Goal: Information Seeking & Learning: Learn about a topic

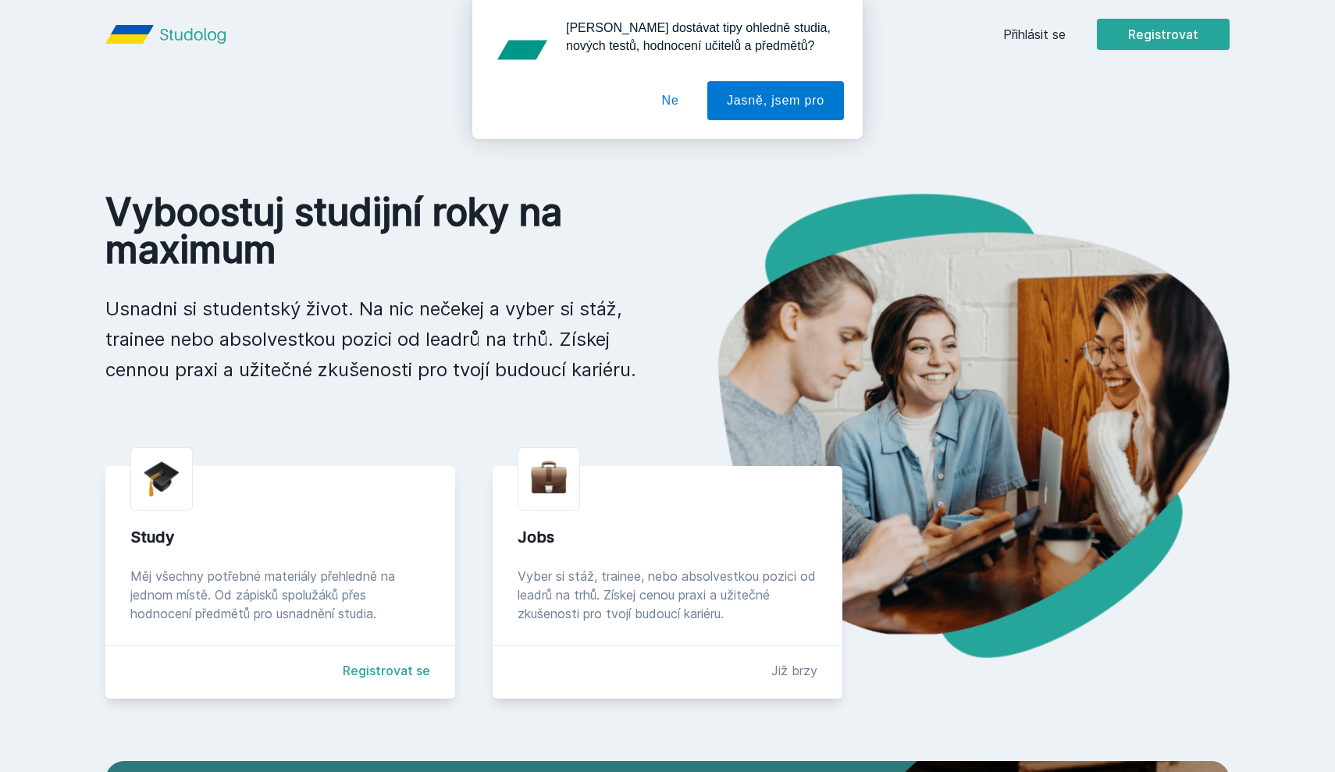
click at [658, 112] on button "Ne" at bounding box center [671, 100] width 56 height 39
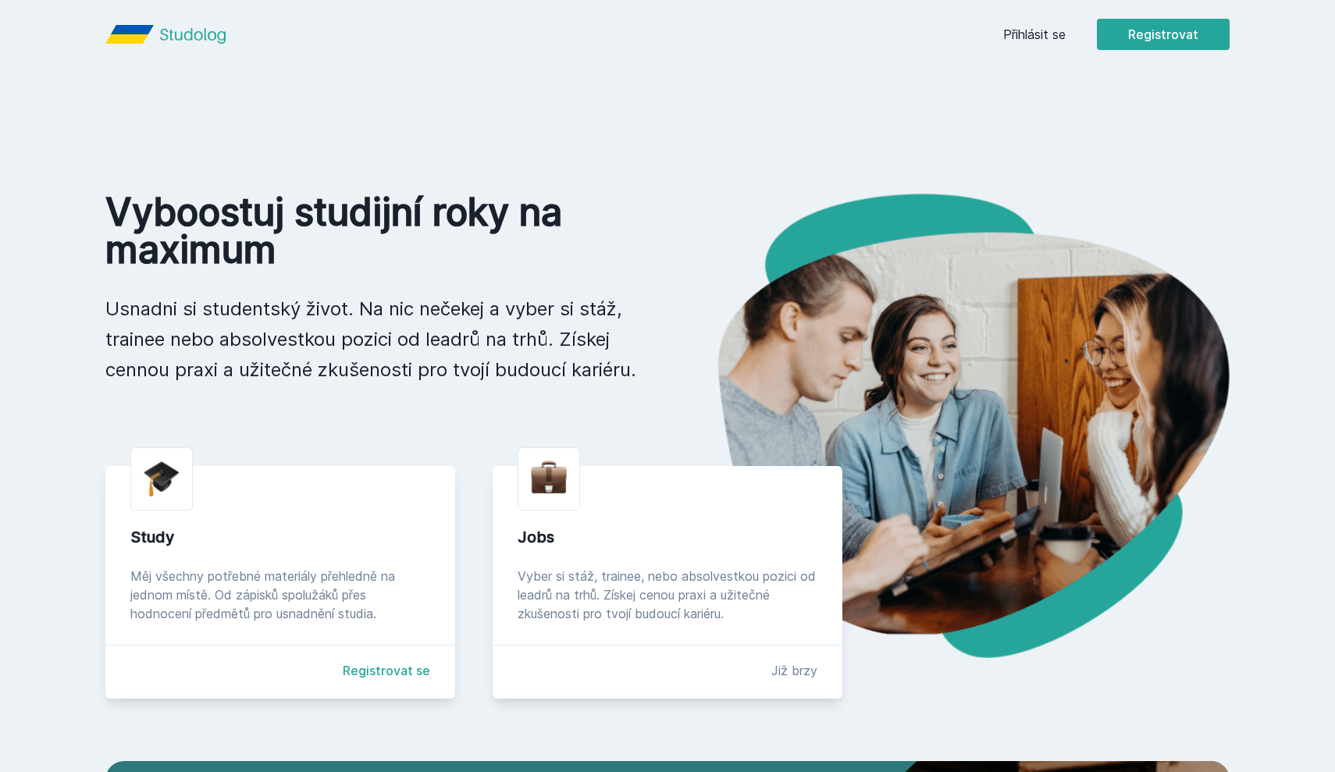
click at [1019, 42] on link "Přihlásit se" at bounding box center [1034, 34] width 62 height 19
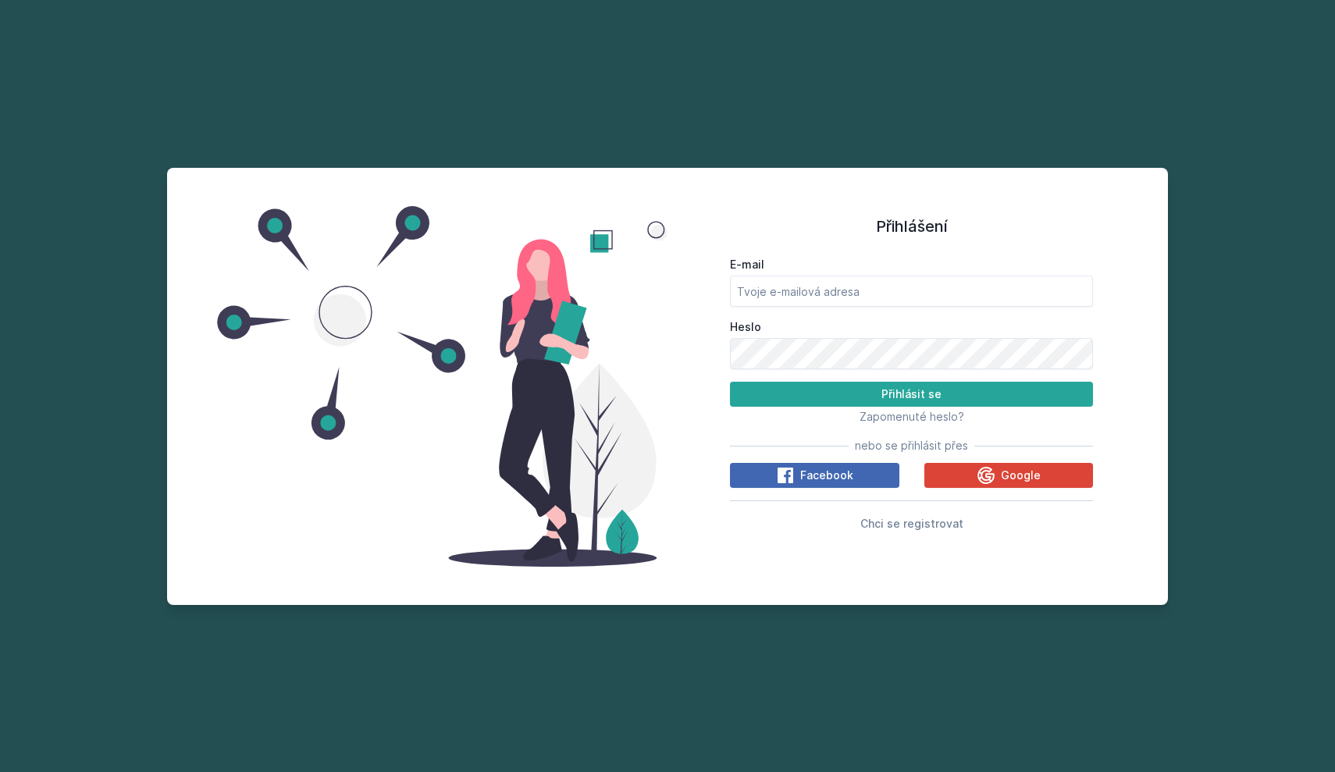
click at [1021, 490] on div "E-mail Heslo Přihlásit se Zapomenuté heslo? nebo se přihlásit přes Facebook Goo…" at bounding box center [911, 392] width 363 height 282
click at [1021, 487] on button "Google" at bounding box center [1009, 475] width 169 height 25
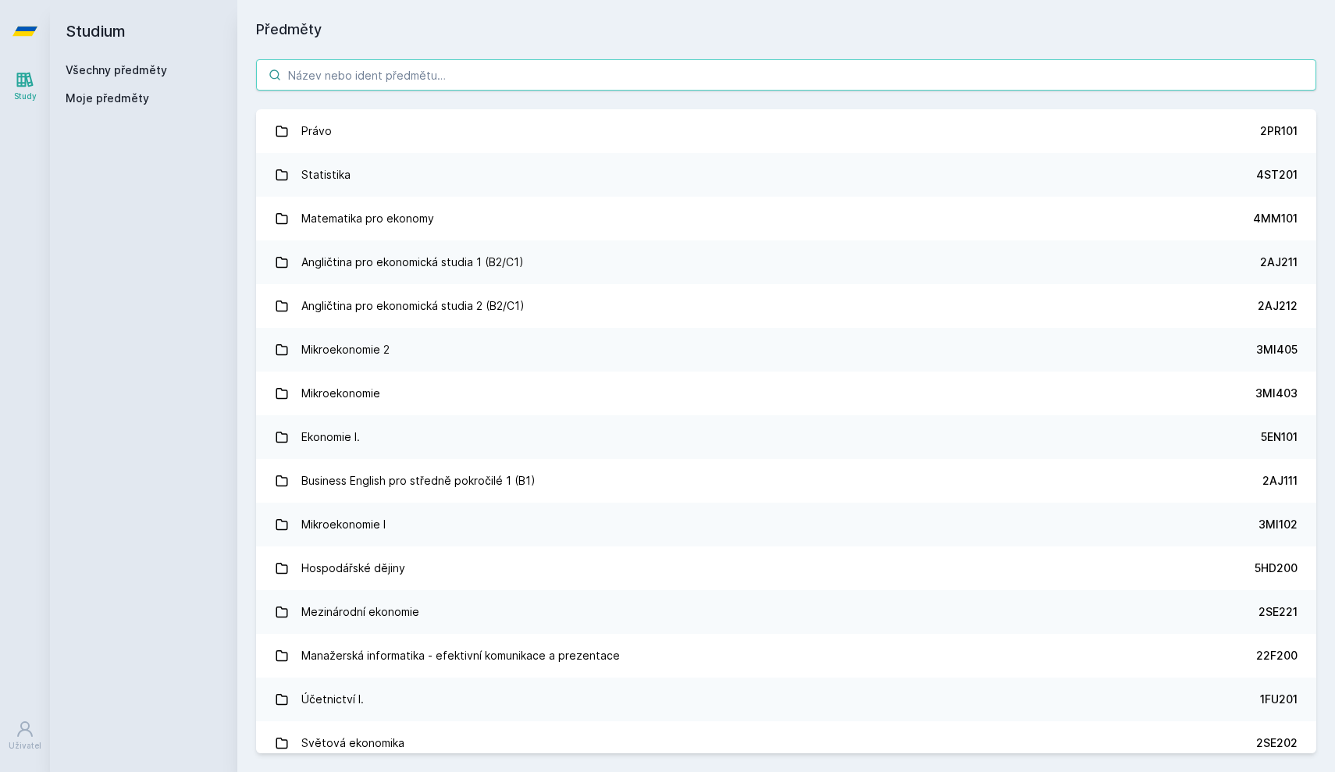
click at [694, 77] on input "search" at bounding box center [786, 74] width 1060 height 31
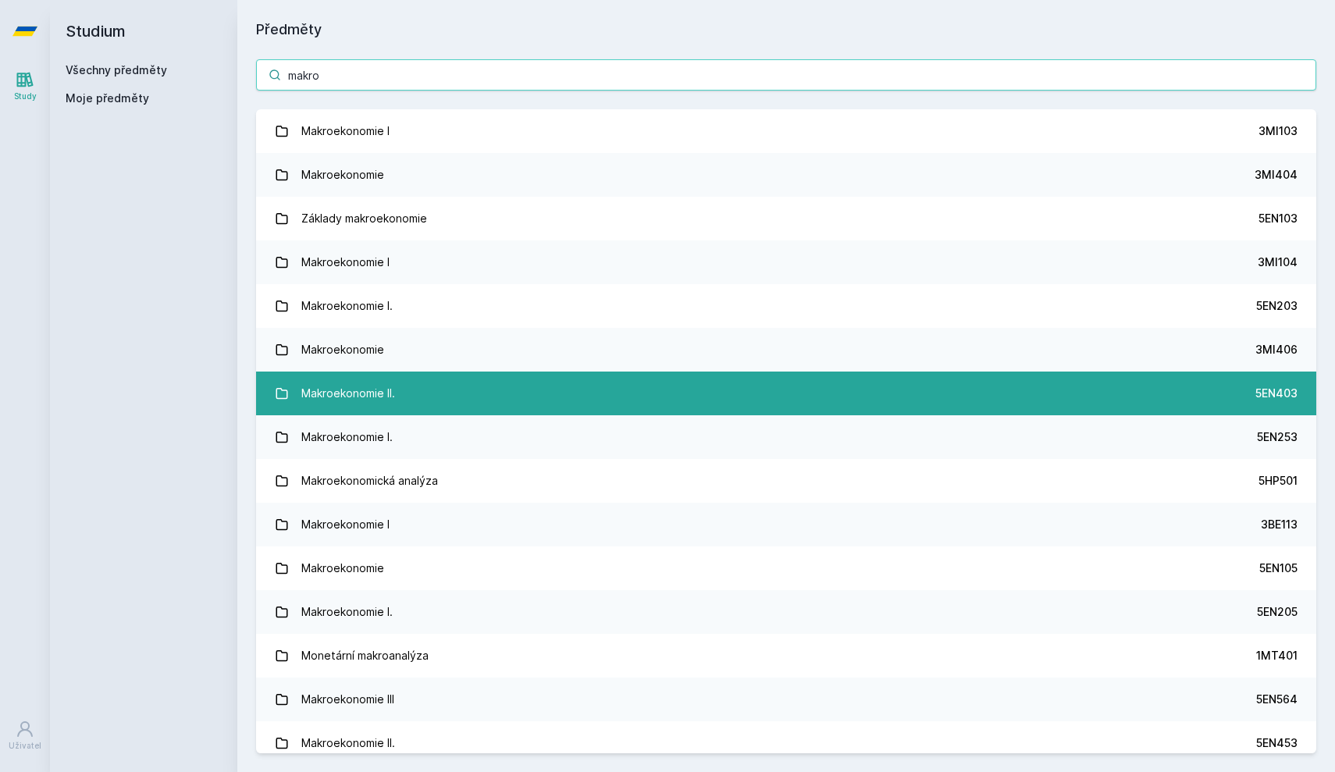
type input "makro"
click at [515, 392] on link "Makroekonomie II. 5EN403" at bounding box center [786, 394] width 1060 height 44
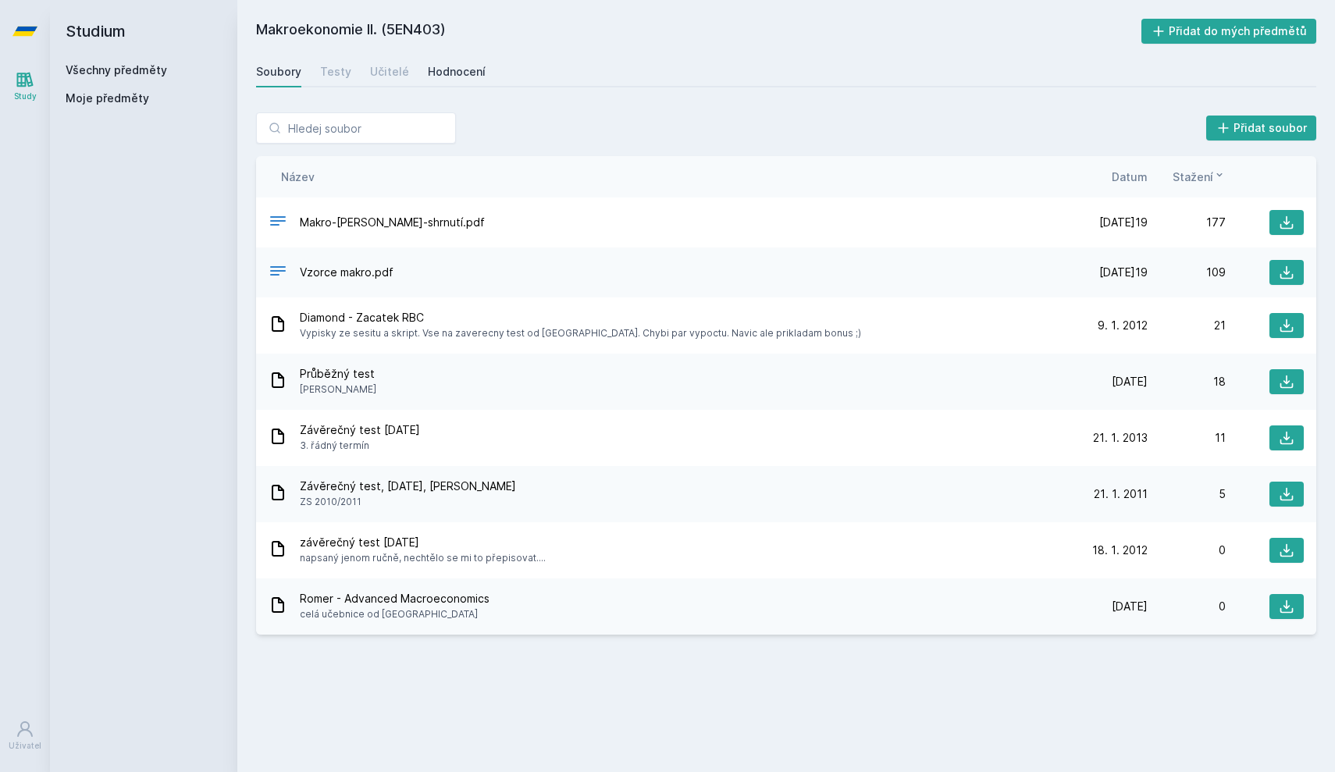
click at [447, 69] on div "Hodnocení" at bounding box center [457, 72] width 58 height 16
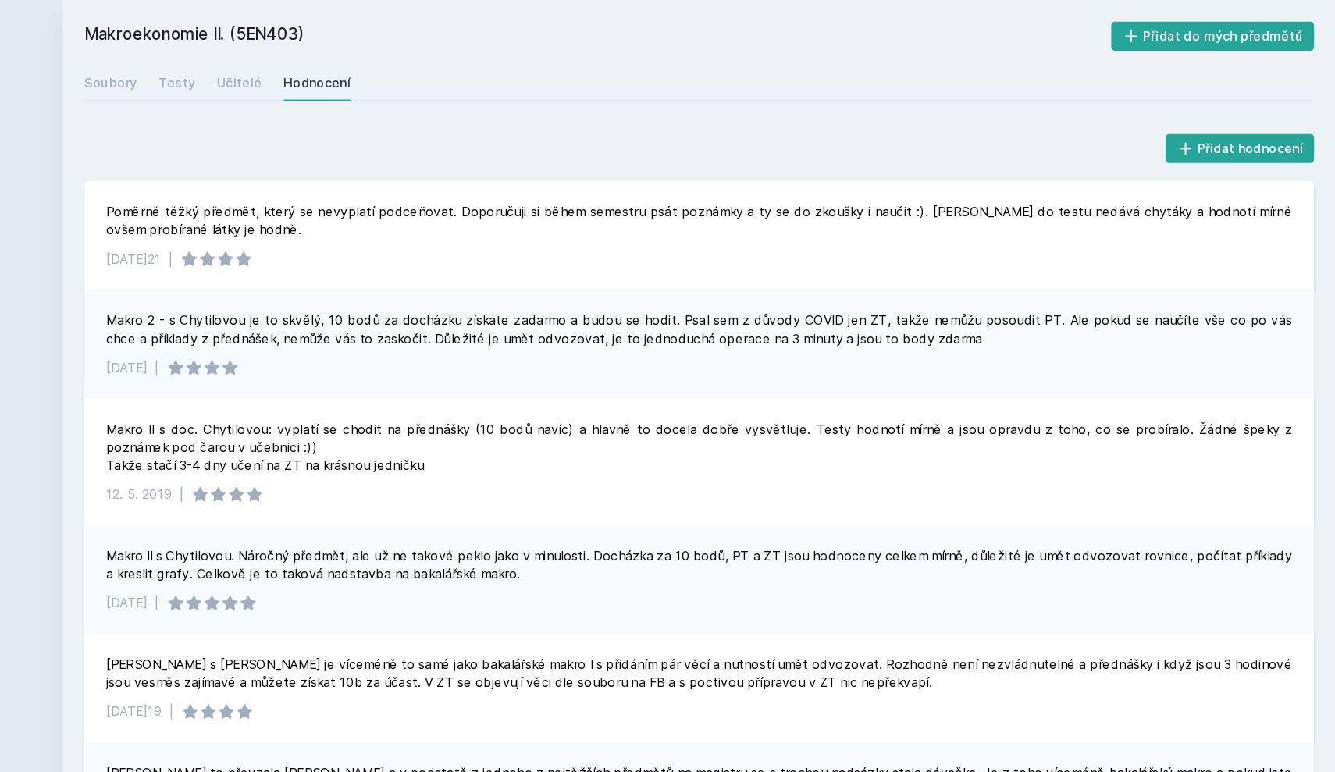
click at [256, 77] on div "Soubory Testy Učitelé Hodnocení" at bounding box center [786, 71] width 1060 height 31
click at [256, 75] on div "Soubory" at bounding box center [278, 72] width 45 height 16
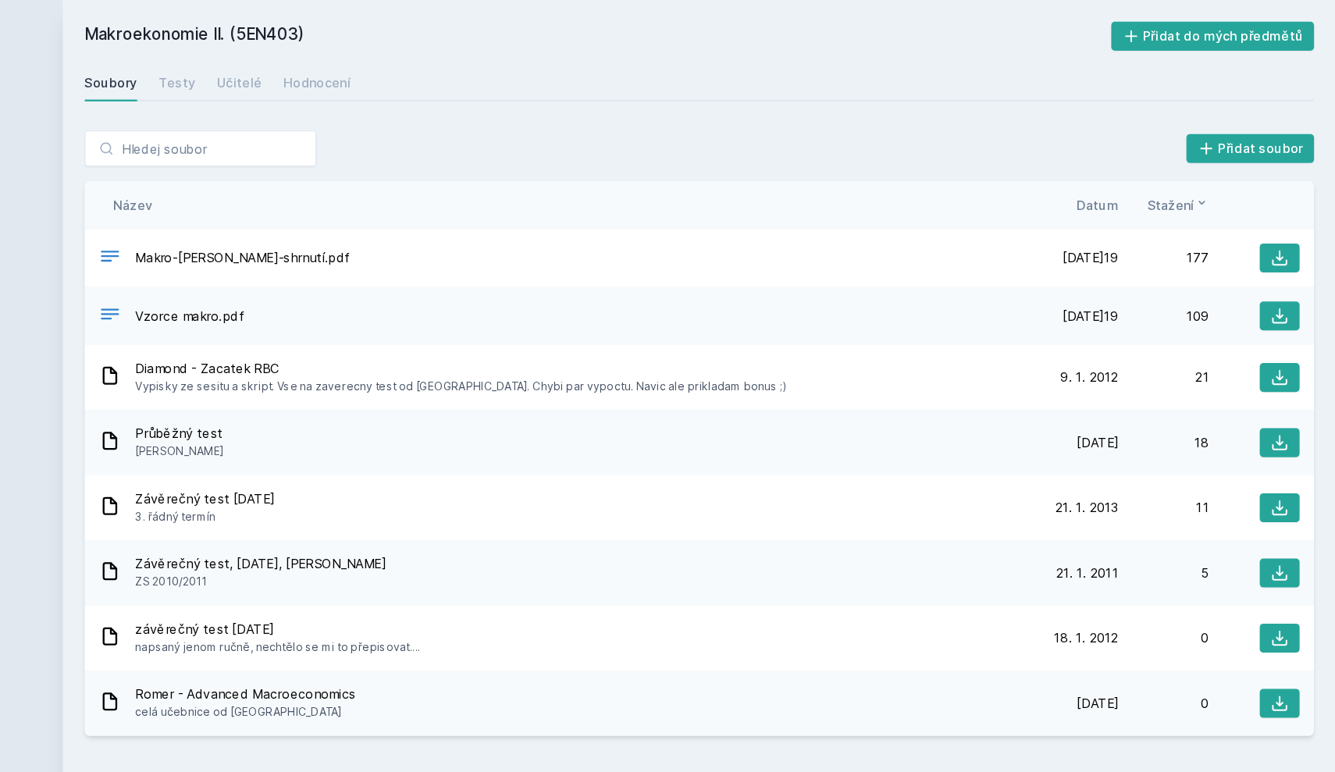
click at [936, 185] on div "Název Datum Stažení" at bounding box center [786, 176] width 1060 height 41
click at [1112, 179] on span "Datum" at bounding box center [1130, 177] width 36 height 16
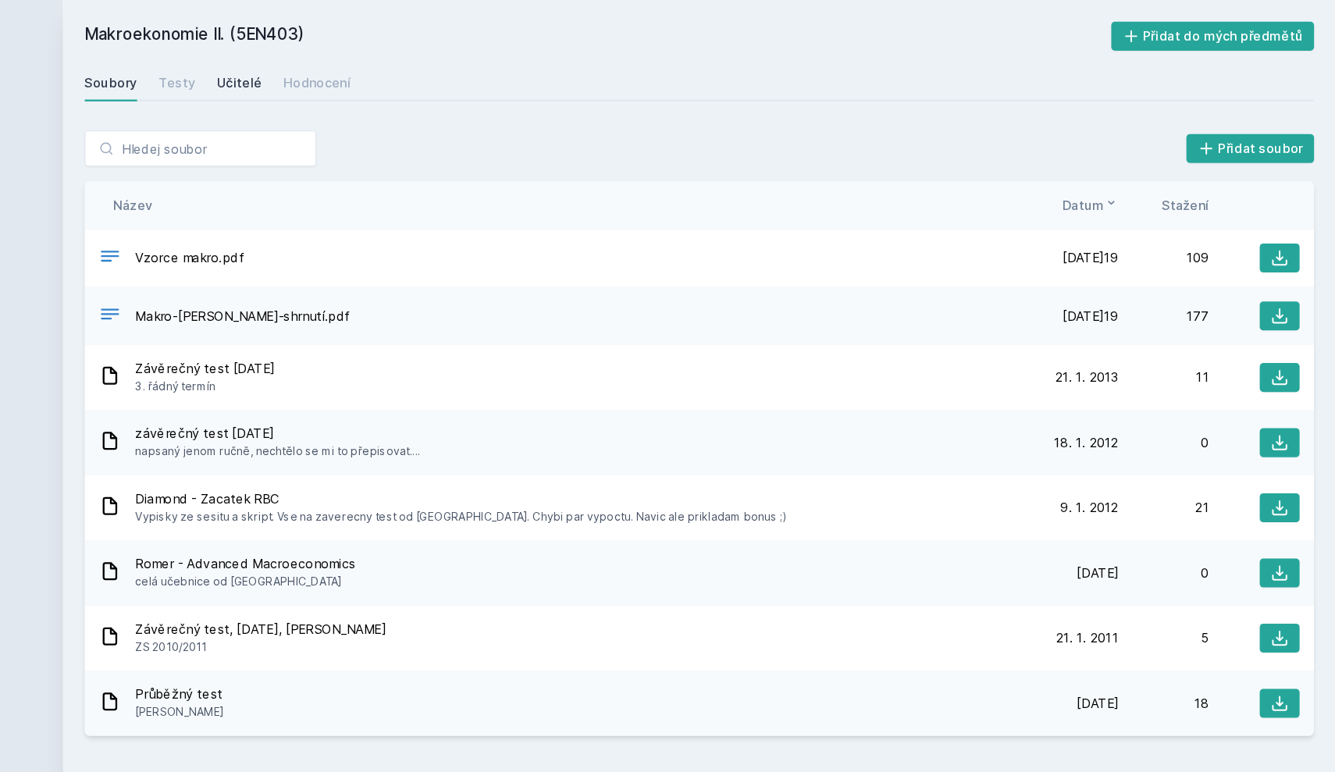
click at [370, 84] on link "Učitelé" at bounding box center [389, 71] width 39 height 31
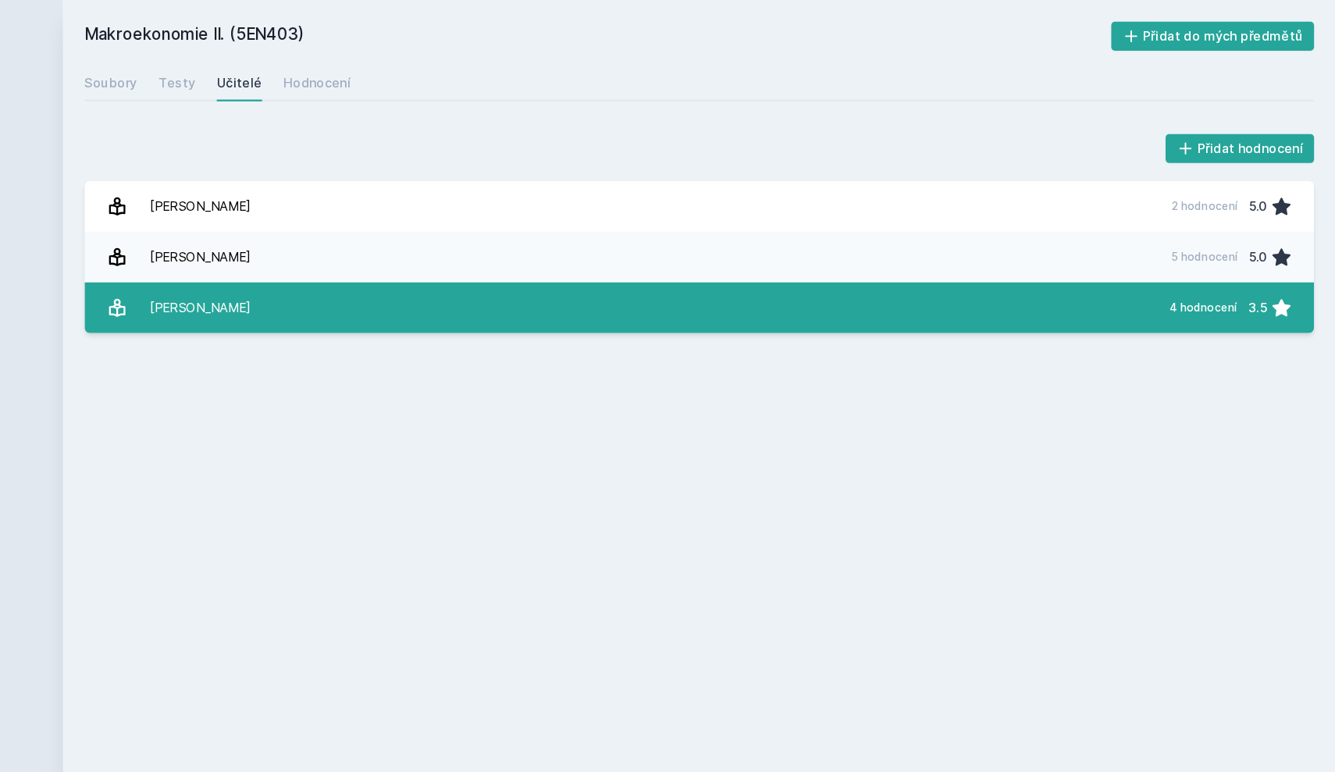
click at [256, 249] on link "[PERSON_NAME] 4 hodnocení 3.5" at bounding box center [786, 266] width 1060 height 44
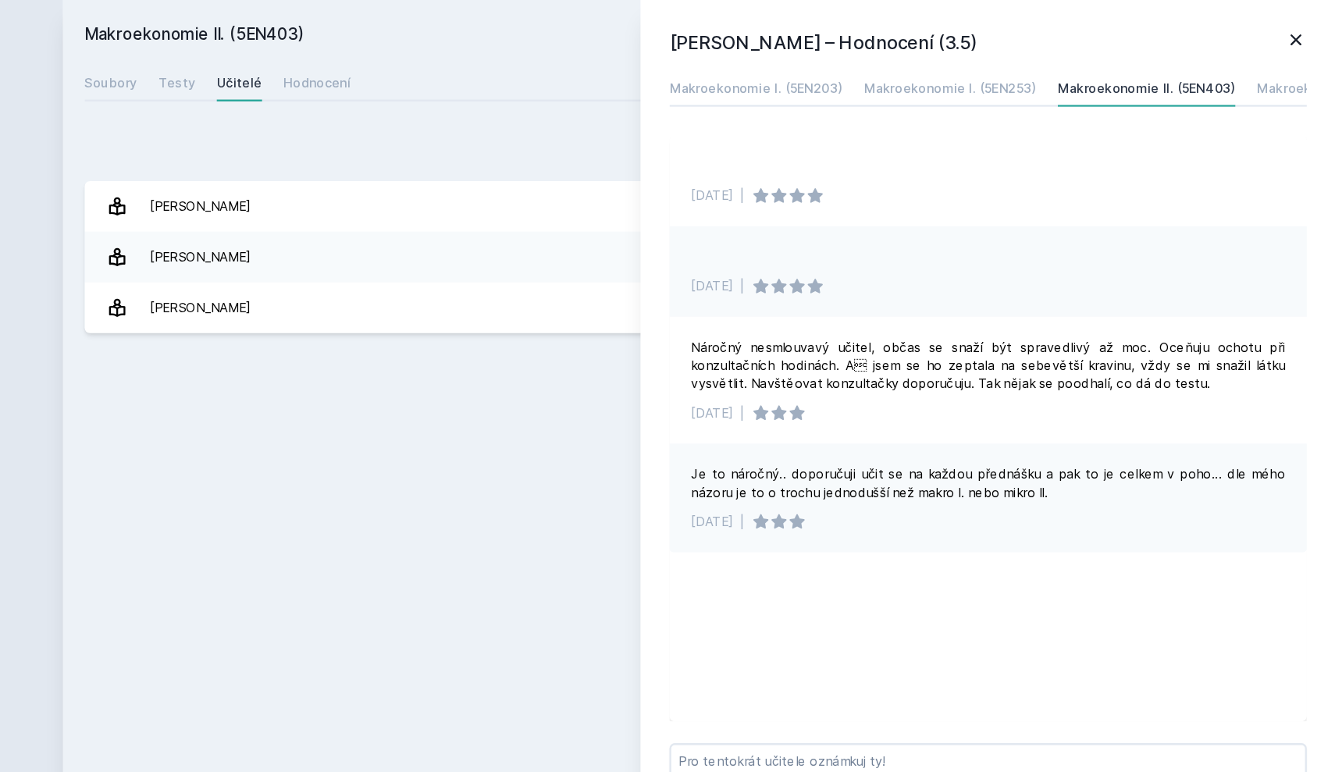
click at [523, 358] on div "Makroekonomie II. (5EN403) Přidat do mých předmětů [GEOGRAPHIC_DATA] Testy Učit…" at bounding box center [786, 386] width 1060 height 735
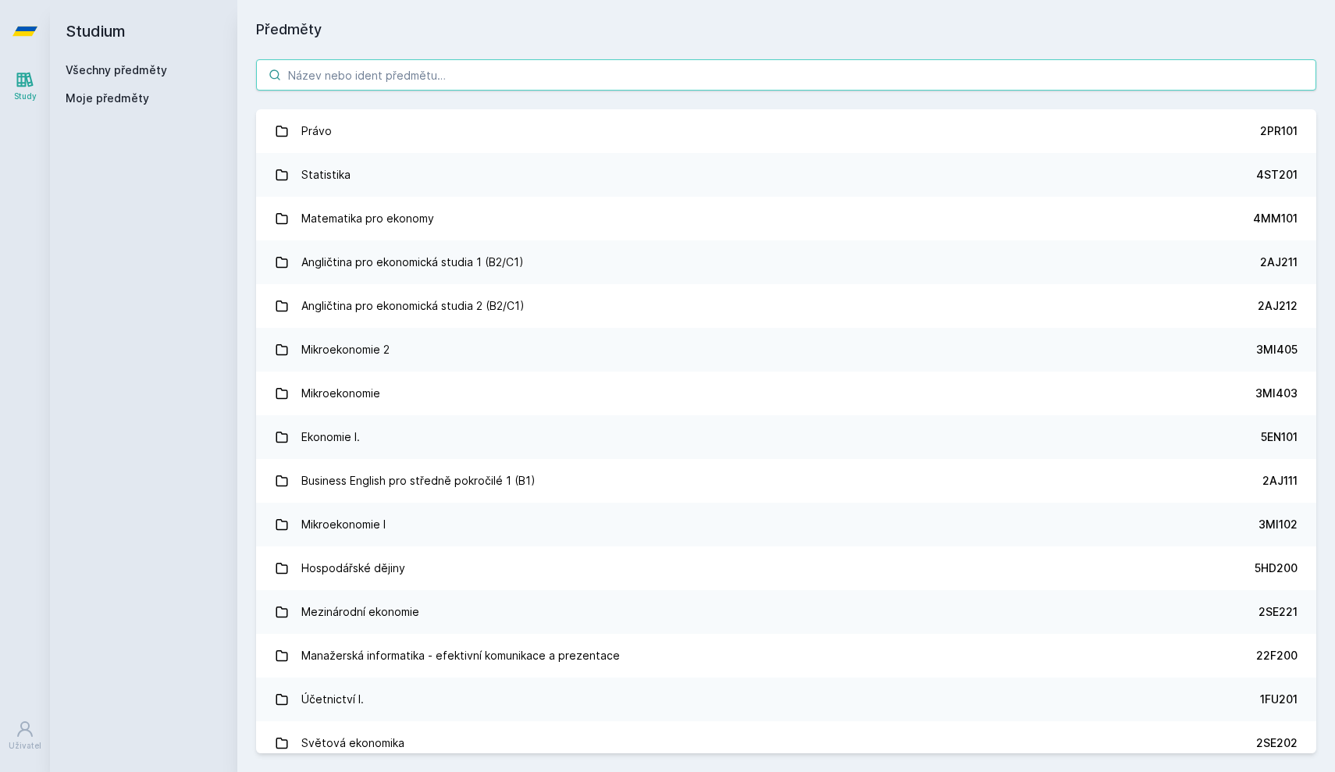
click at [406, 88] on input "search" at bounding box center [786, 74] width 1060 height 31
paste input "5EN853"
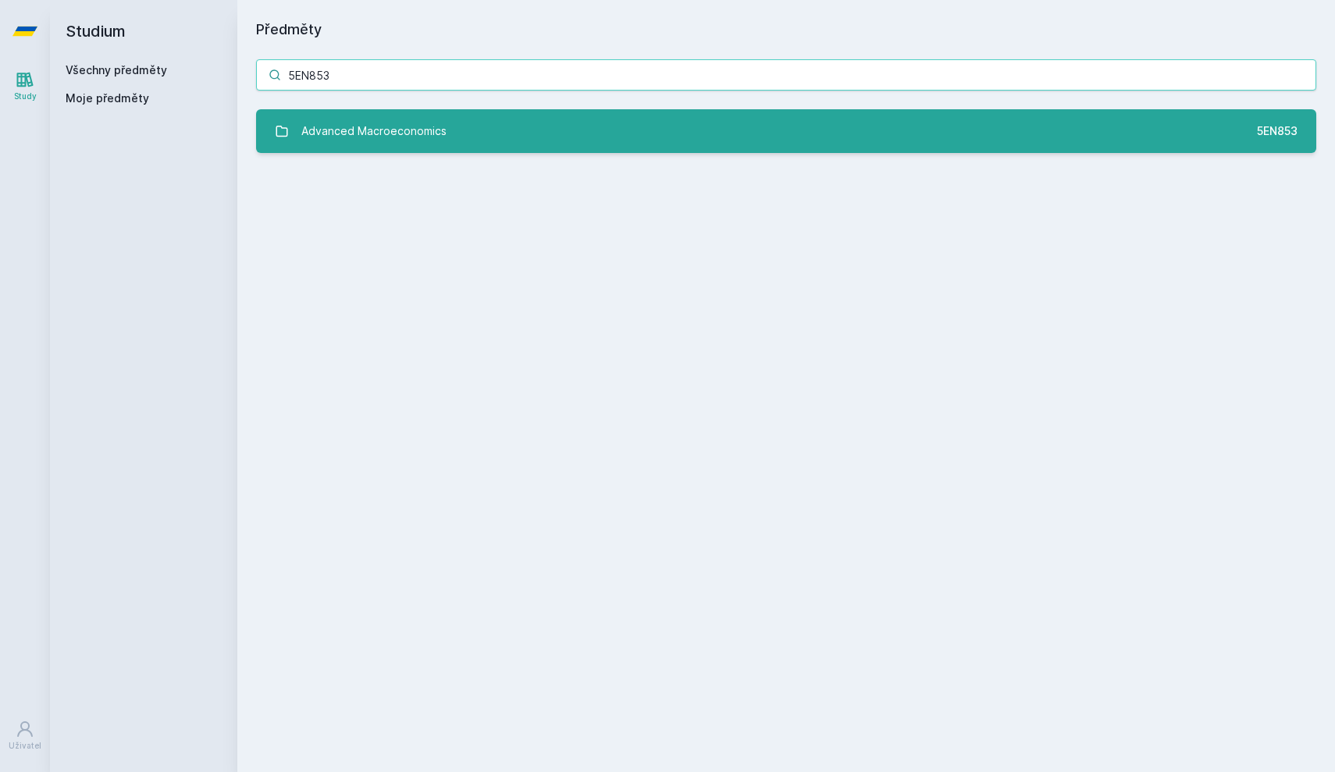
type input "5EN853"
click at [402, 112] on link "Advanced Macroeconomics 5EN853" at bounding box center [786, 131] width 1060 height 44
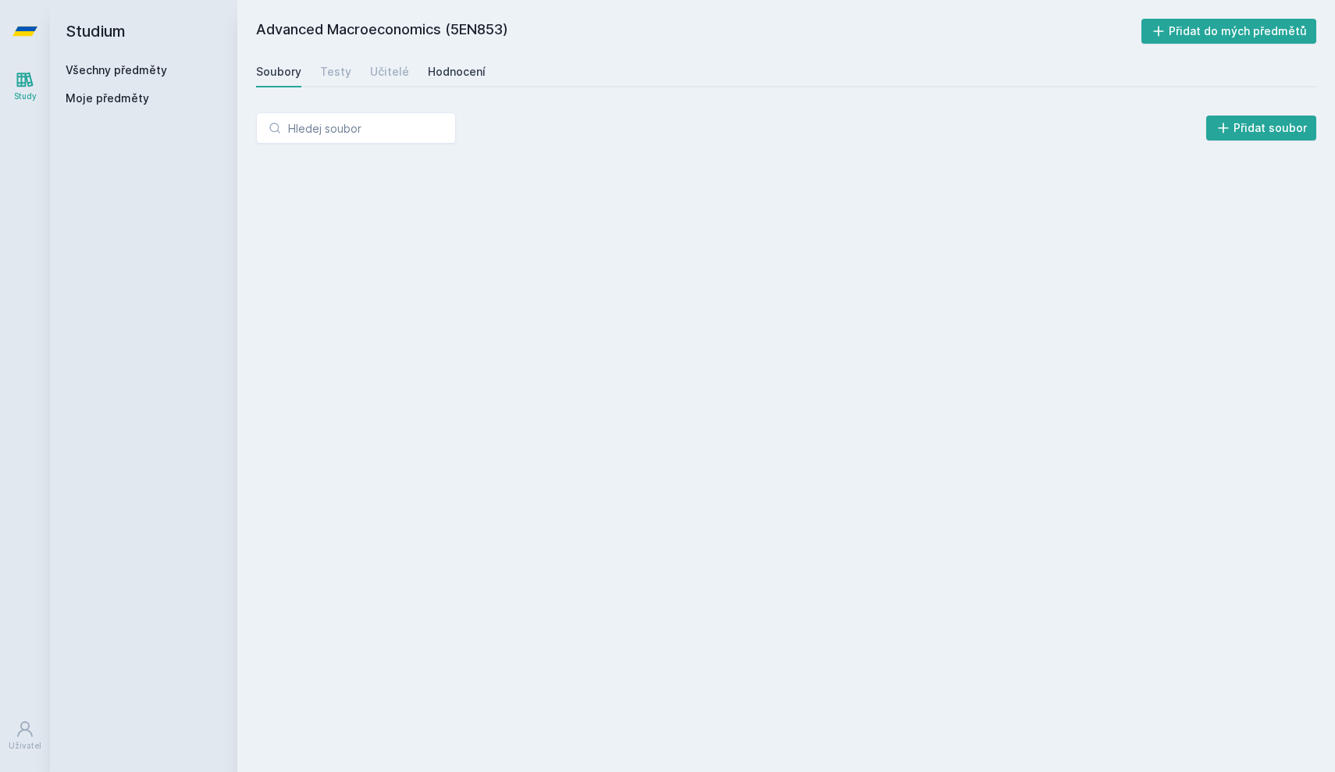
click at [444, 68] on div "Hodnocení" at bounding box center [457, 72] width 58 height 16
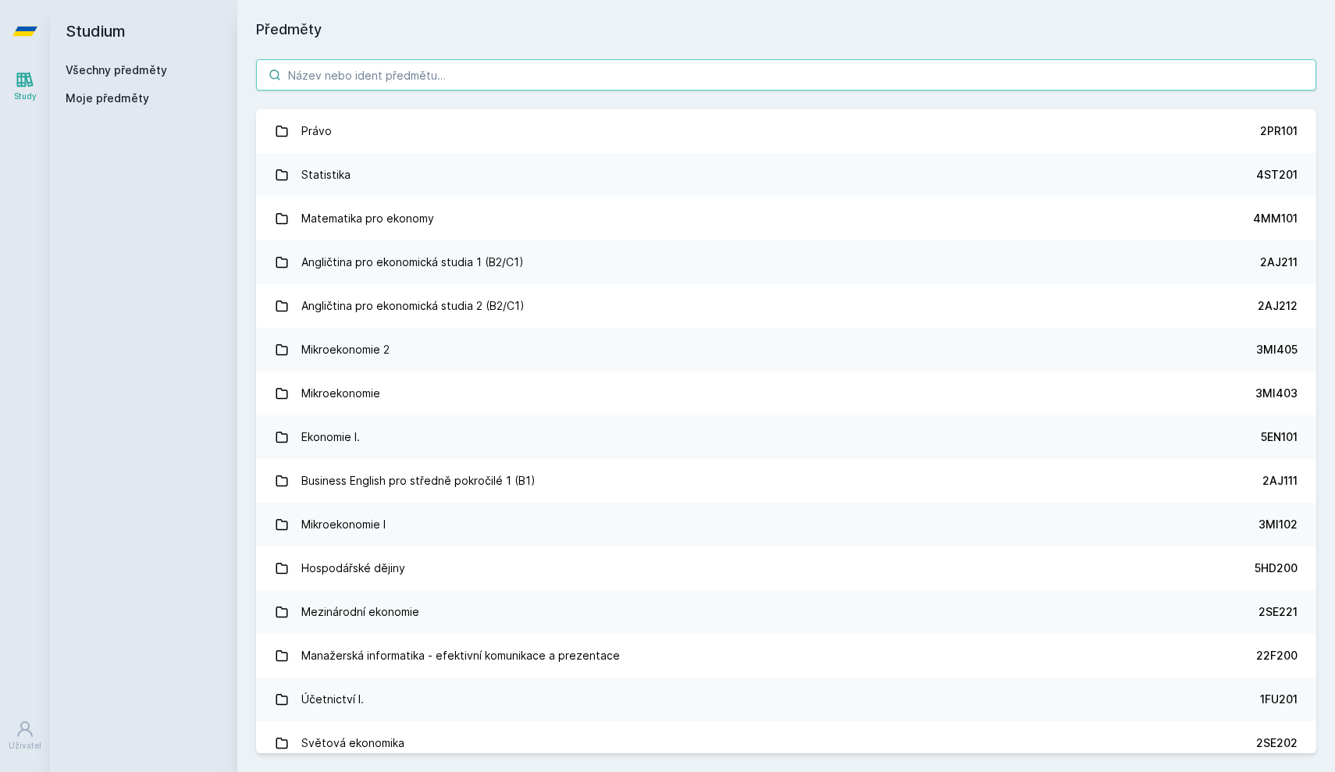
click at [321, 68] on input "search" at bounding box center [786, 74] width 1060 height 31
paste input "5EN754"
type input "5EN754"
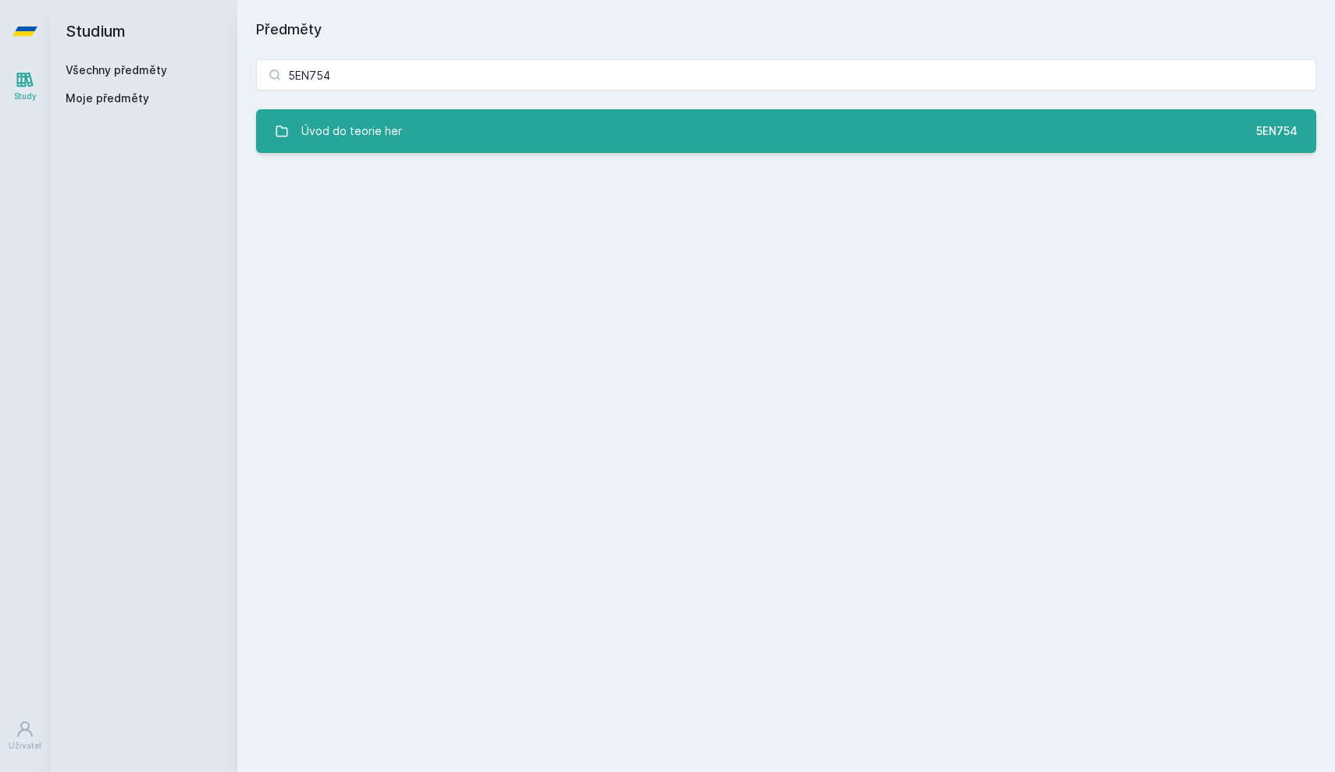
click at [347, 123] on div "Úvod do teorie her" at bounding box center [351, 131] width 101 height 31
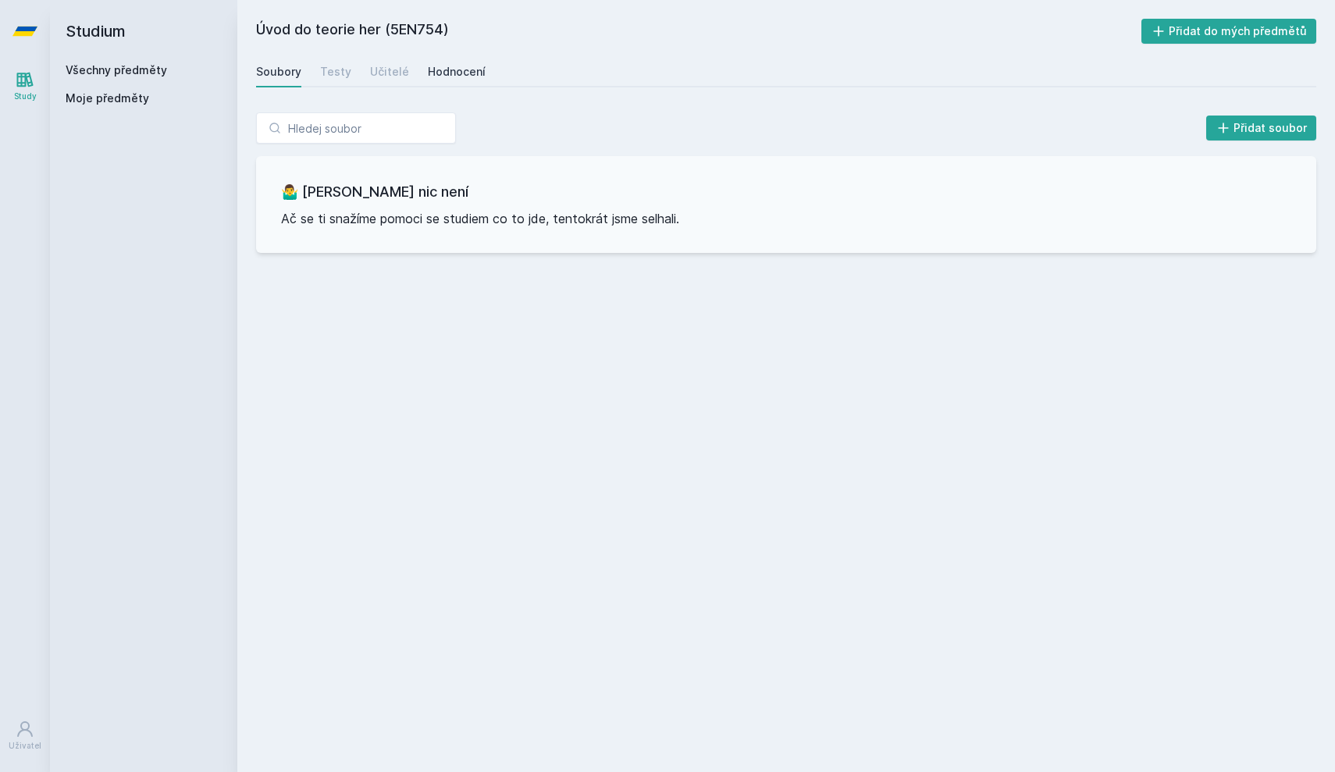
click at [428, 70] on div "Hodnocení" at bounding box center [457, 72] width 58 height 16
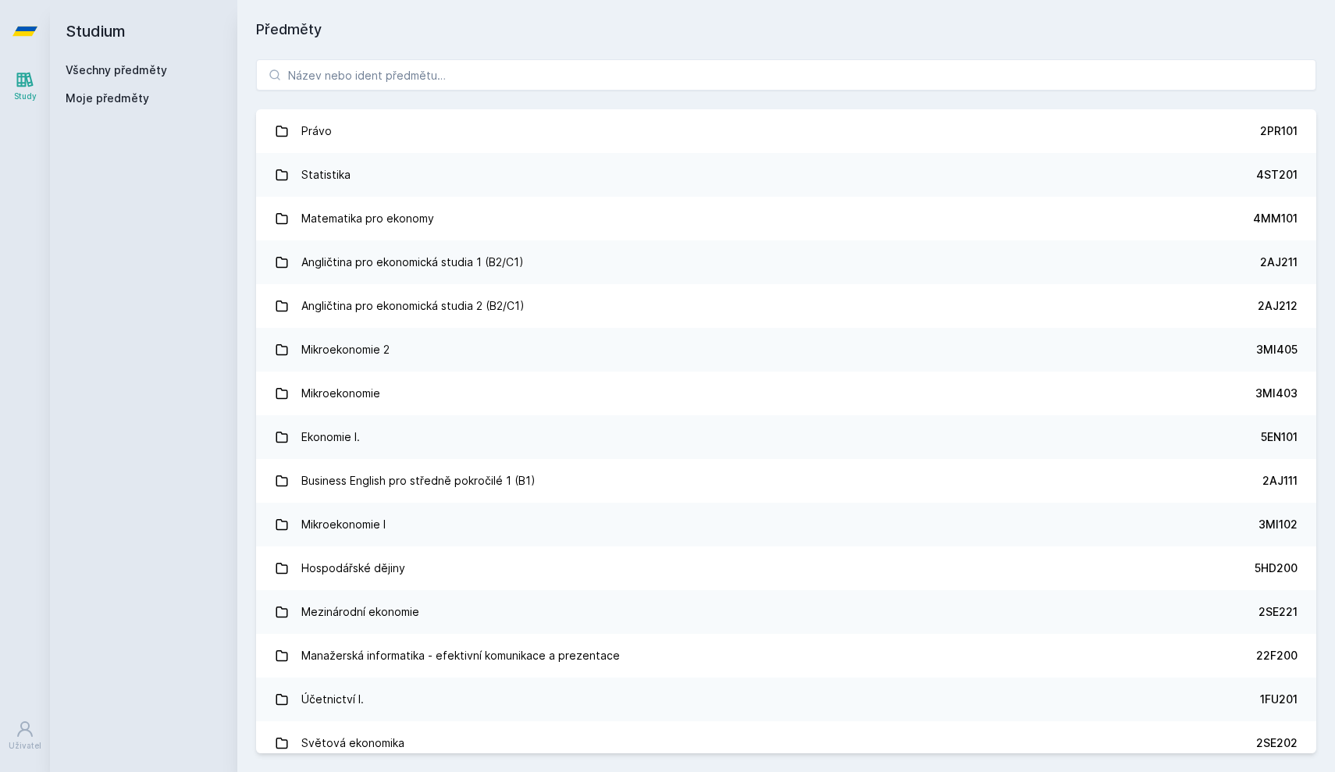
click at [322, 98] on div "Právo 2PR101 Statistika 4ST201 Matematika pro ekonomy 4MM101 Angličtina pro eko…" at bounding box center [786, 407] width 1098 height 732
click at [323, 77] on input "search" at bounding box center [786, 74] width 1060 height 31
paste input "5EN254"
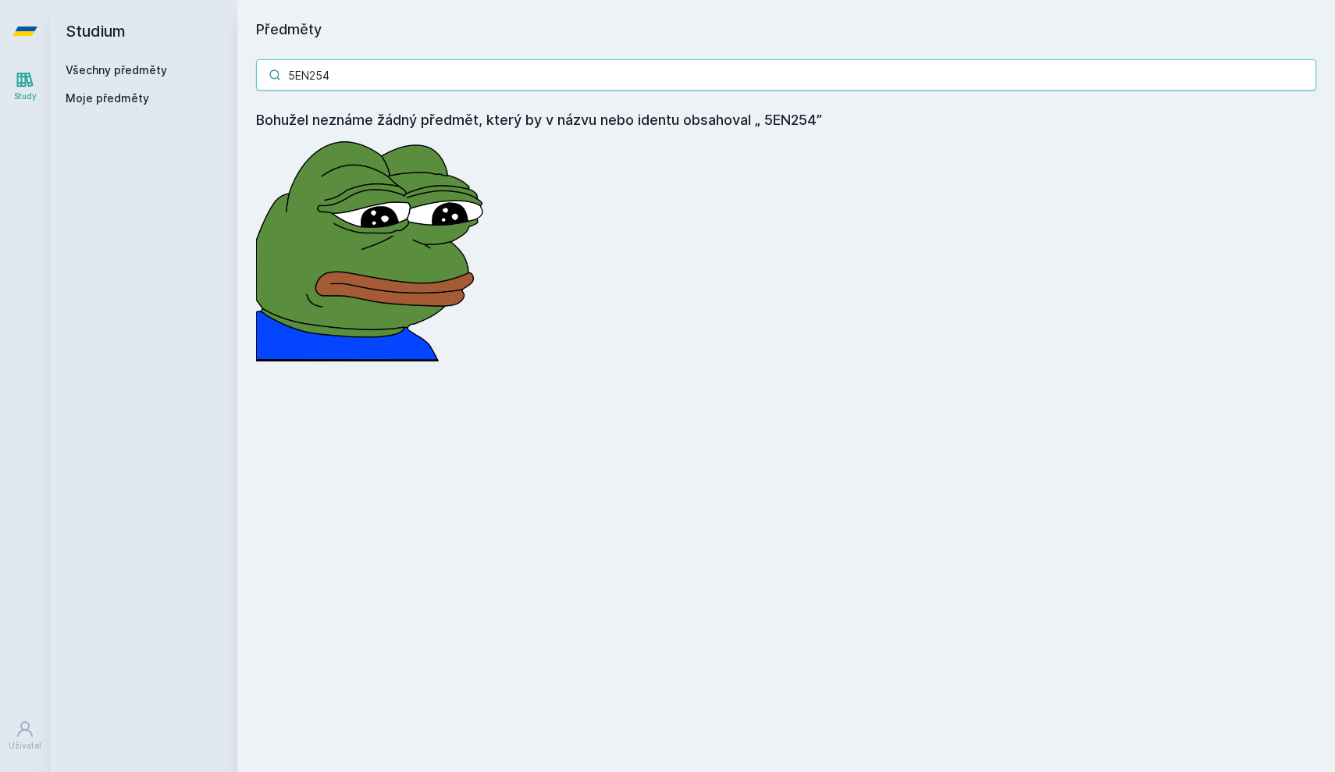
drag, startPoint x: 352, startPoint y: 74, endPoint x: 134, endPoint y: 74, distance: 217.9
click at [134, 74] on div "Studium Všechny předměty Moje předměty Předměty 5EN254 Bohužel neznáme žádný př…" at bounding box center [692, 386] width 1285 height 772
paste input "5HP441"
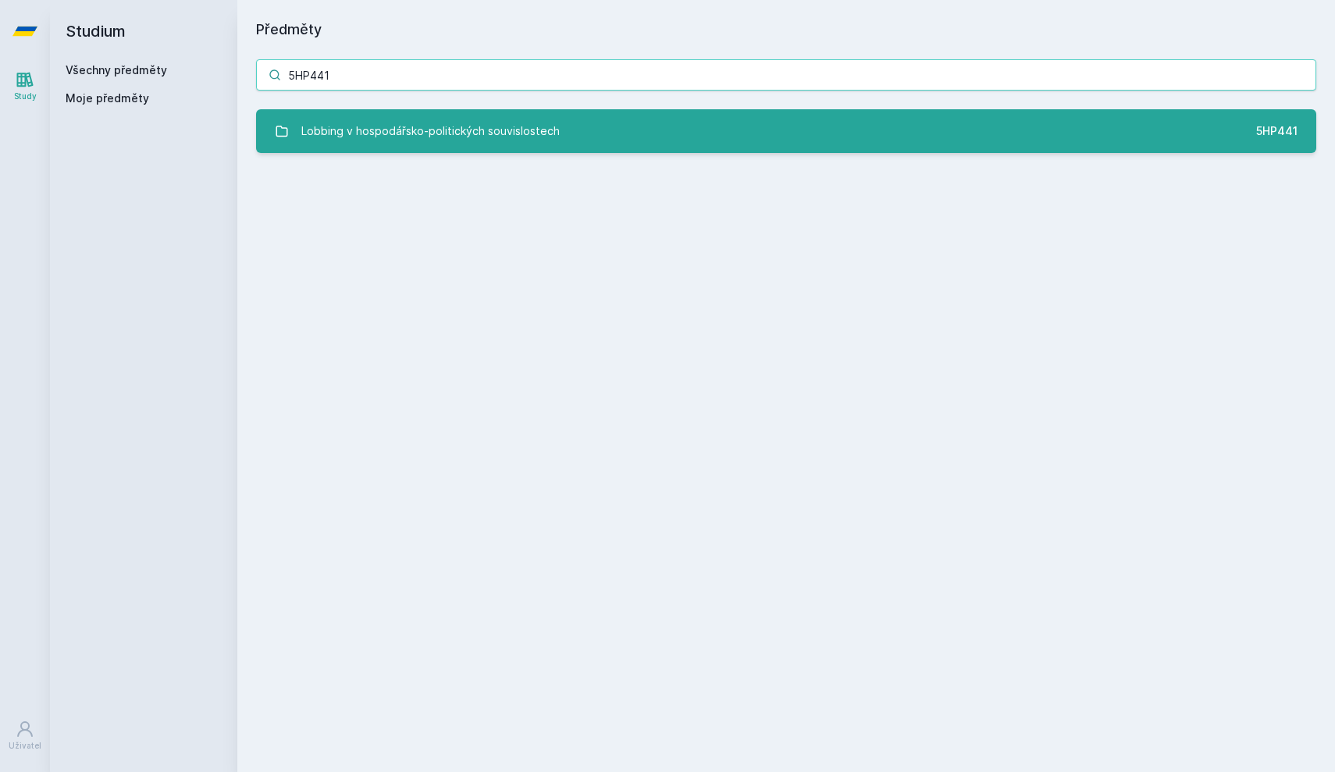
type input "5HP441"
click at [368, 134] on div "Lobbing v hospodářsko-politických souvislostech" at bounding box center [430, 131] width 258 height 31
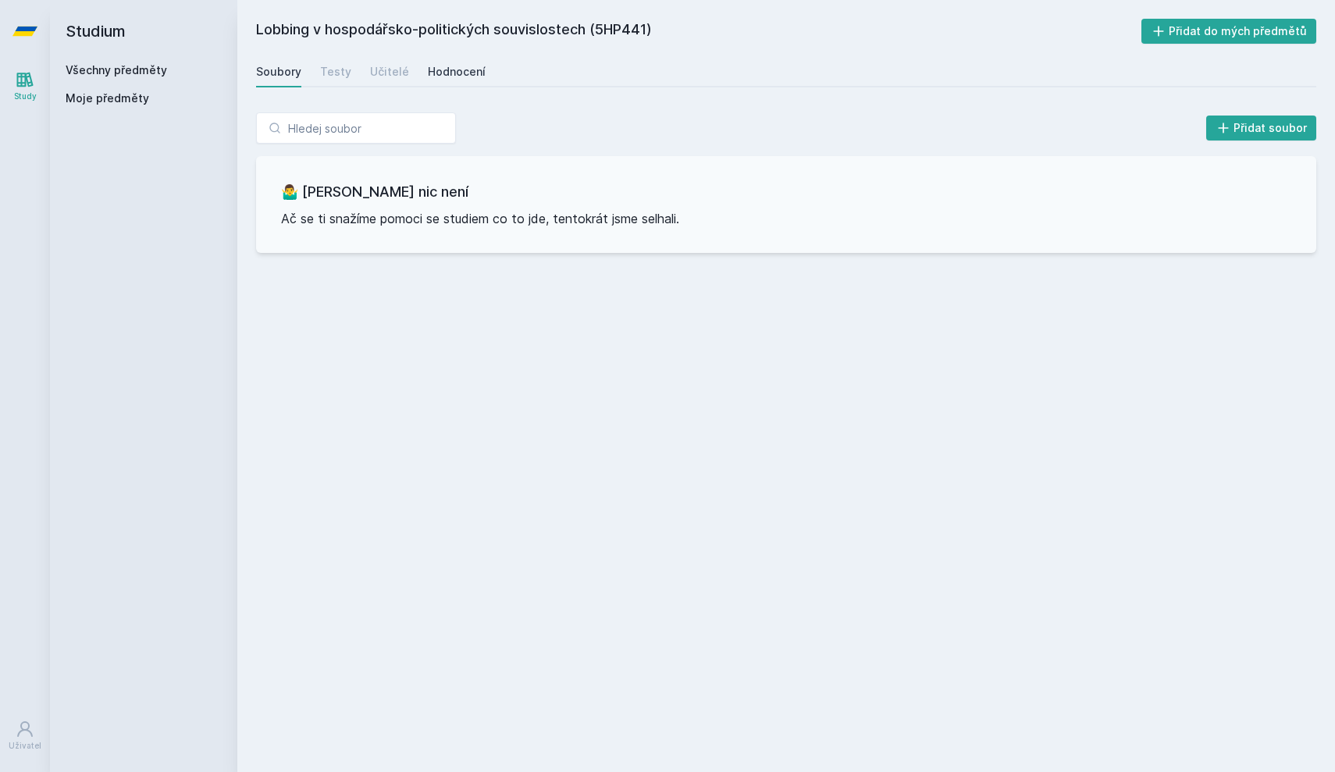
click at [456, 65] on div "Hodnocení" at bounding box center [457, 72] width 58 height 16
click at [408, 76] on div "Soubory Testy Učitelé Hodnocení" at bounding box center [786, 71] width 1060 height 31
click at [395, 73] on div "Učitelé" at bounding box center [389, 72] width 39 height 16
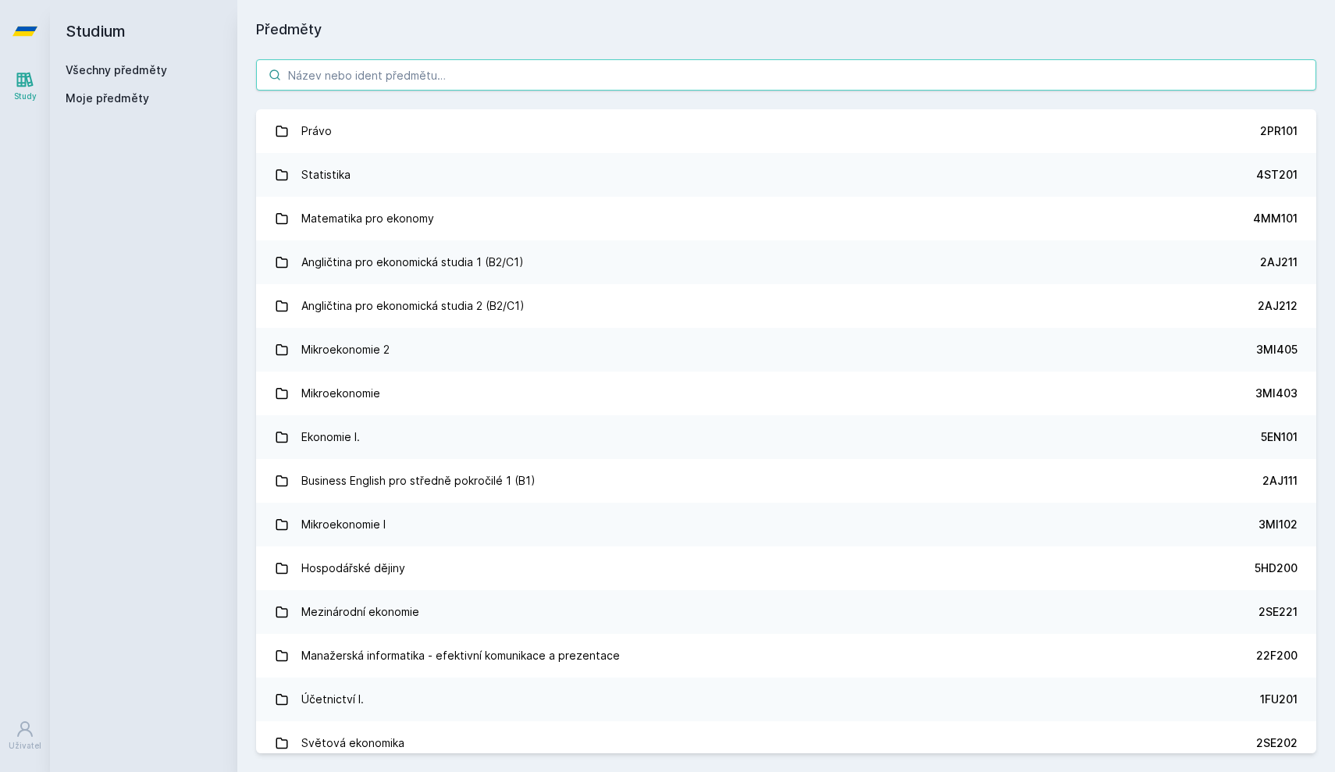
click at [326, 71] on input "search" at bounding box center [786, 74] width 1060 height 31
paste input "5HP222"
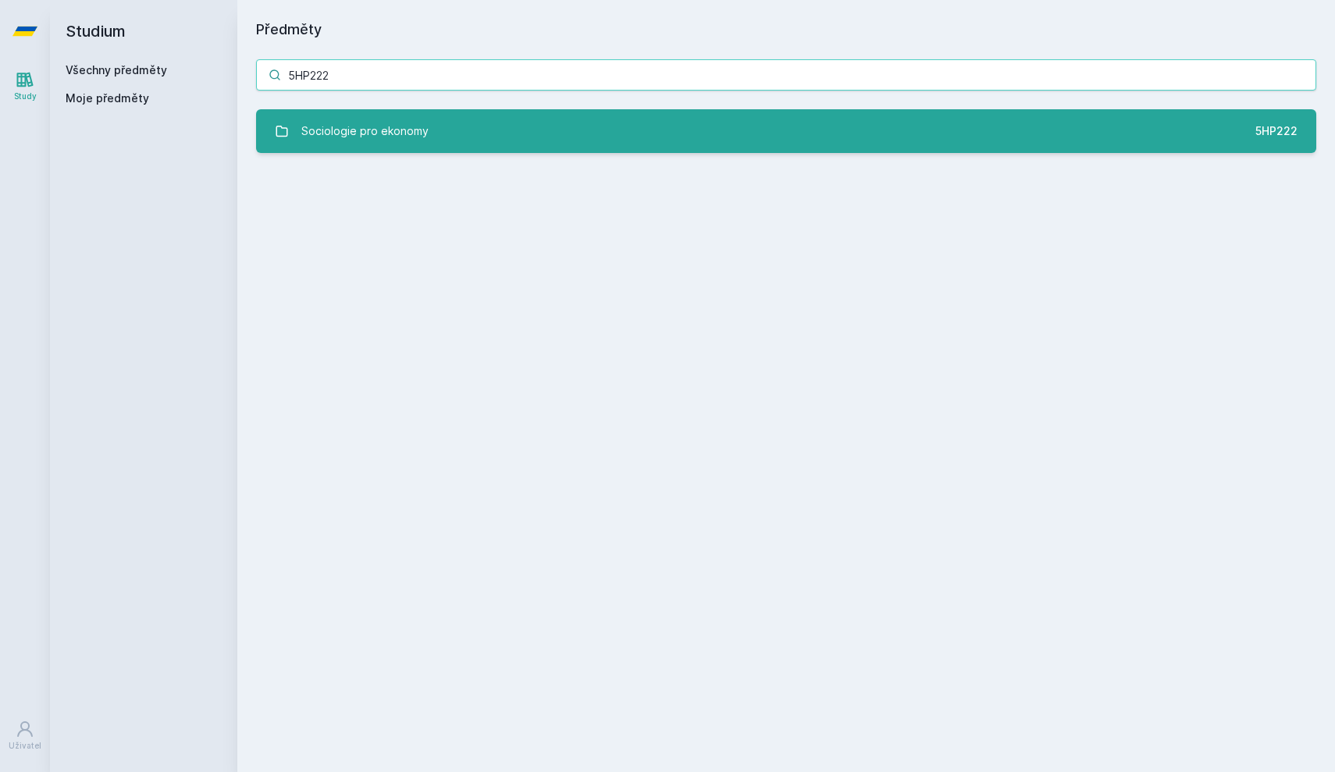
type input "5HP222"
click at [361, 113] on link "Sociologie pro ekonomy 5HP222" at bounding box center [786, 131] width 1060 height 44
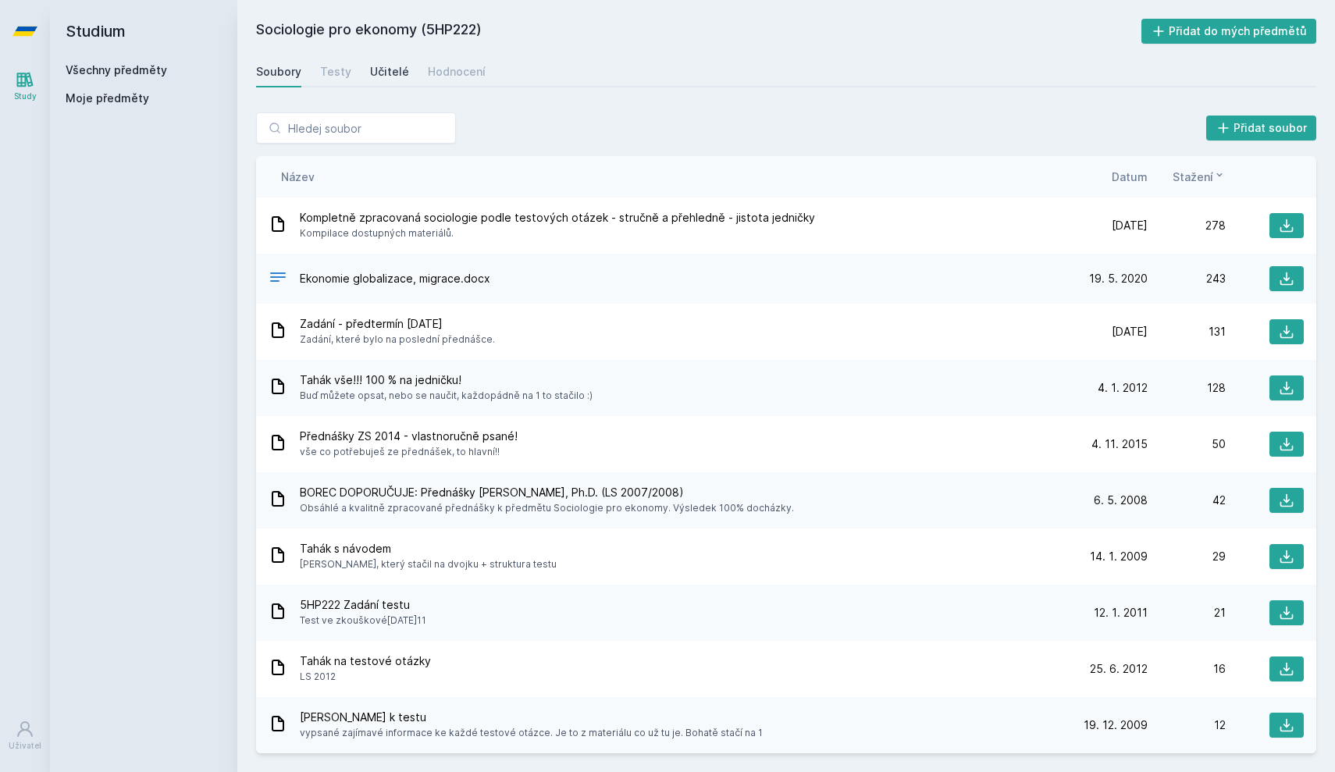
click at [394, 79] on div "Učitelé" at bounding box center [389, 72] width 39 height 16
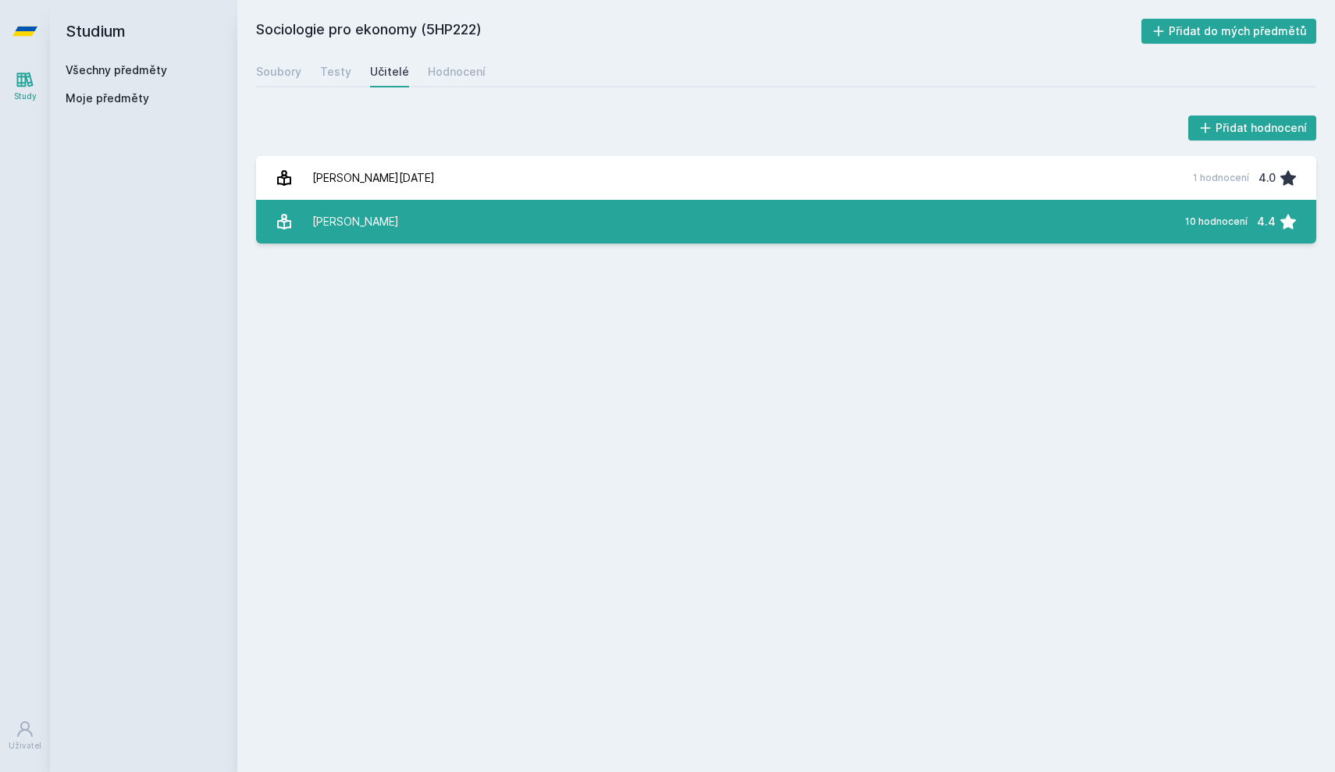
click at [412, 206] on link "[PERSON_NAME] 10 hodnocení 4.4" at bounding box center [786, 222] width 1060 height 44
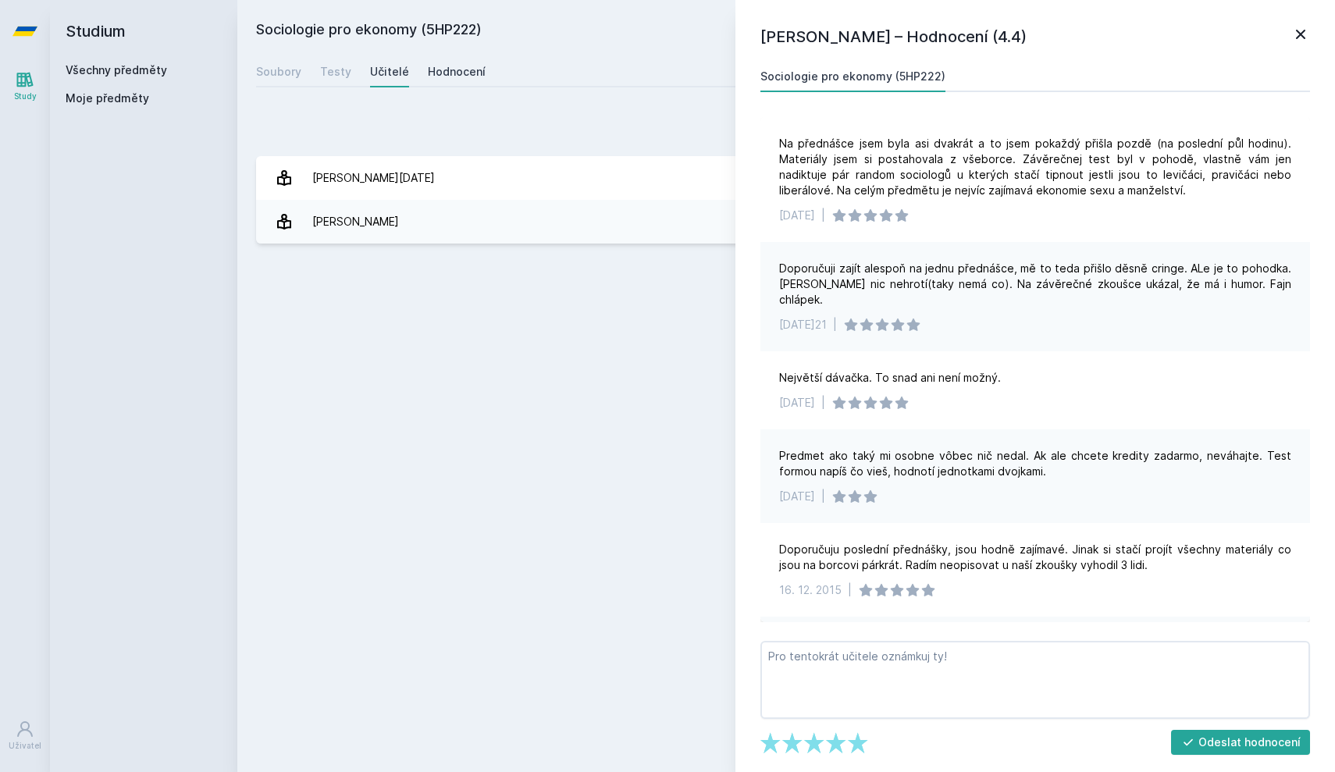
click at [468, 73] on div "Hodnocení" at bounding box center [457, 72] width 58 height 16
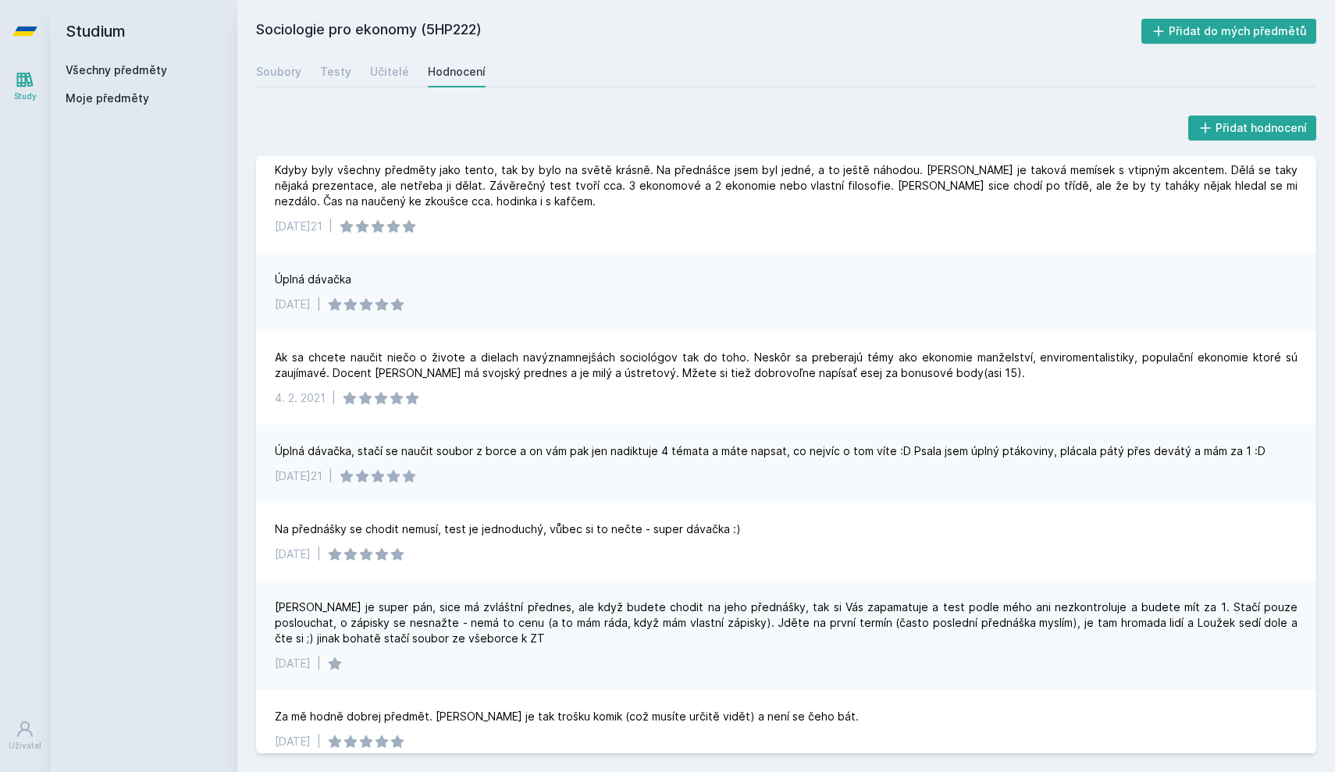
scroll to position [437, 0]
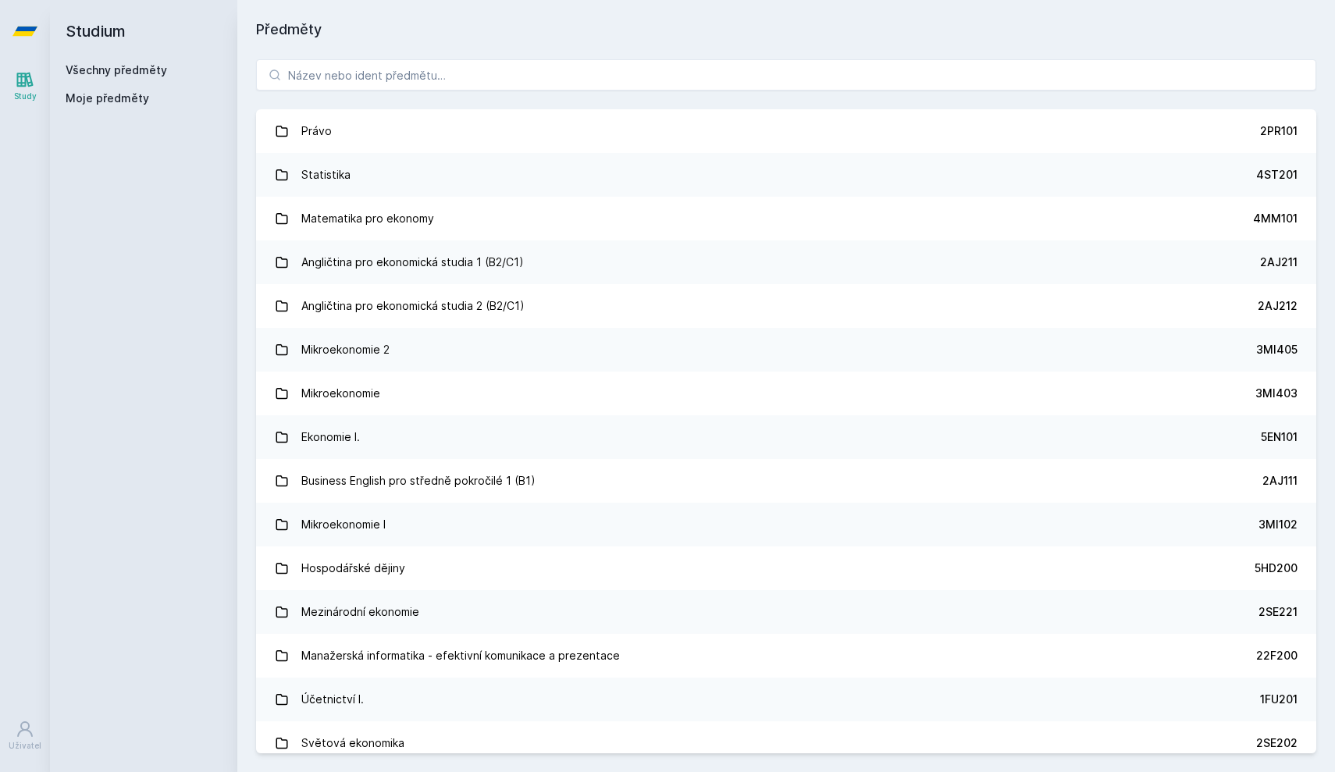
click at [331, 58] on div "Právo 2PR101 Statistika 4ST201 Matematika pro ekonomy 4MM101 Angličtina pro eko…" at bounding box center [786, 407] width 1098 height 732
click at [333, 66] on input "search" at bounding box center [786, 74] width 1060 height 31
paste input "5EN403"
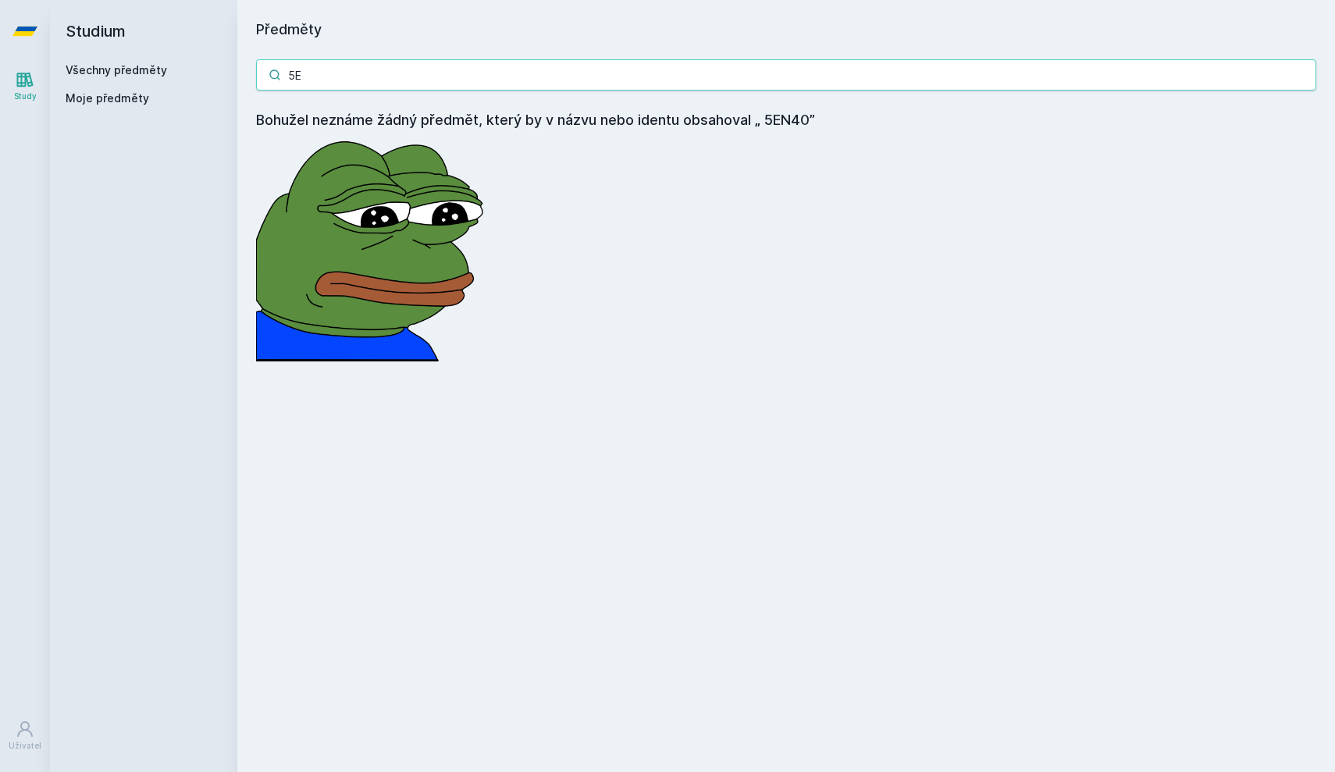
type input "5"
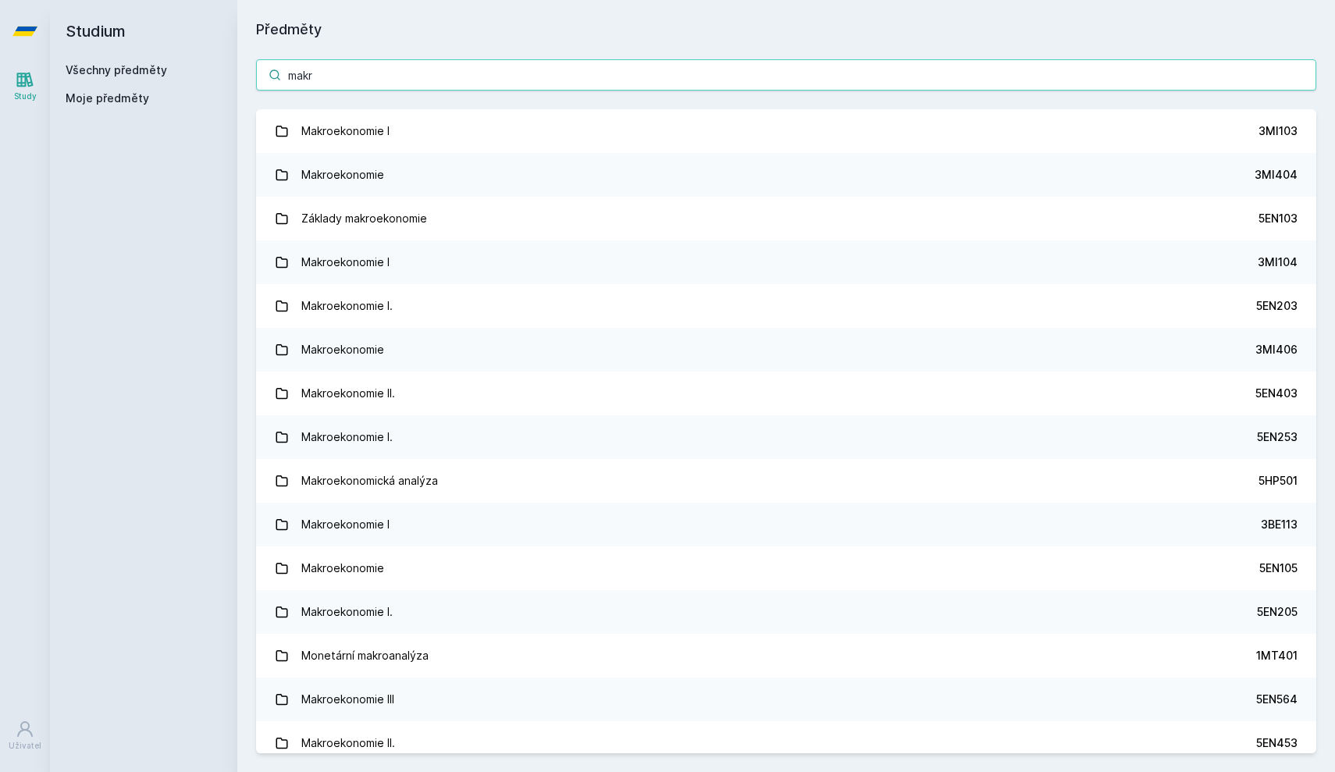
type input "makro"
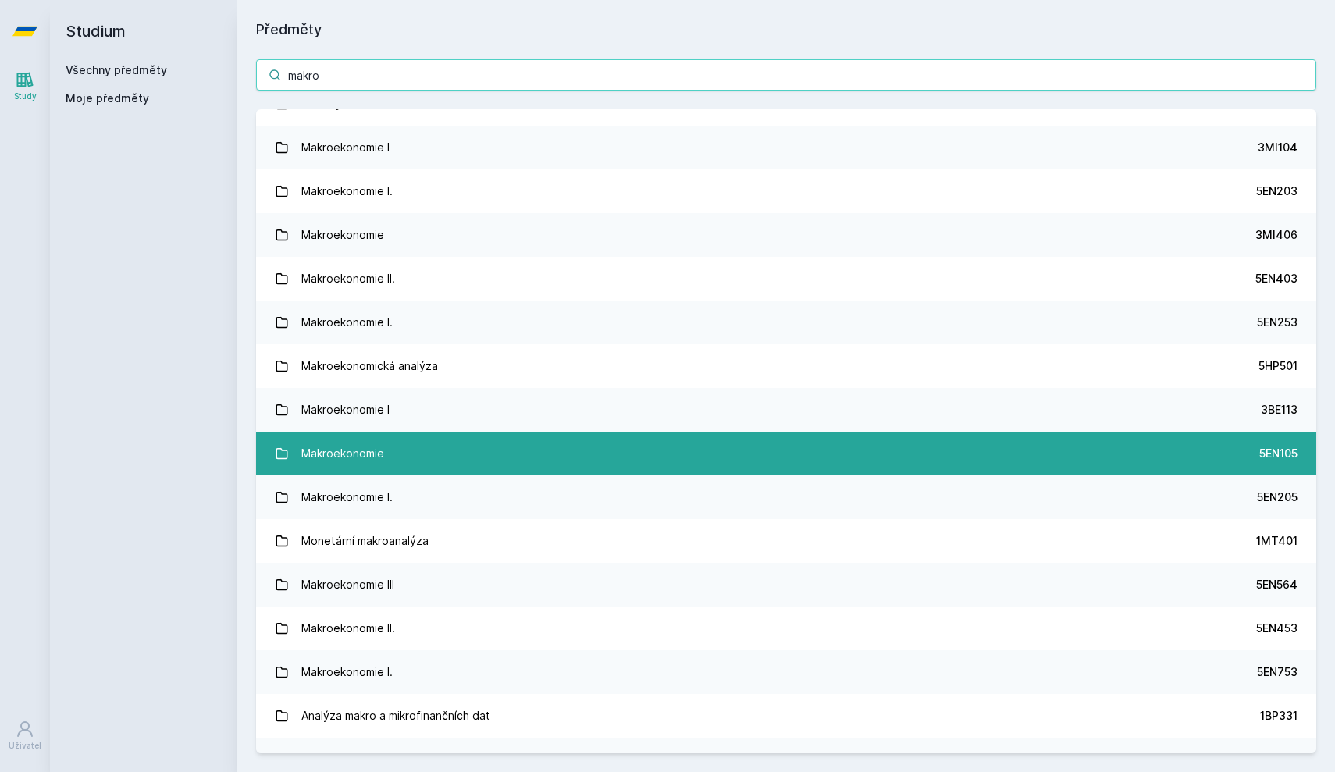
scroll to position [116, 0]
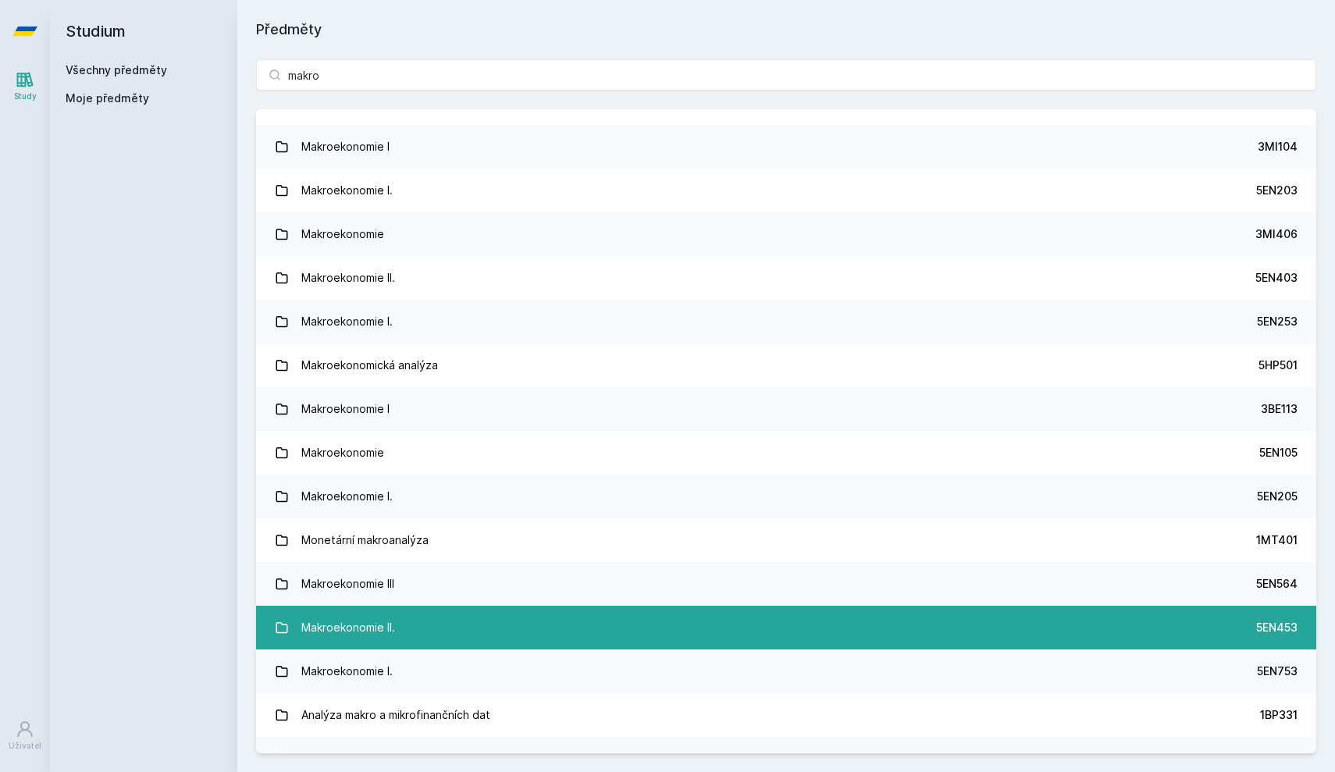
click at [421, 626] on link "Makroekonomie II. 5EN453" at bounding box center [786, 628] width 1060 height 44
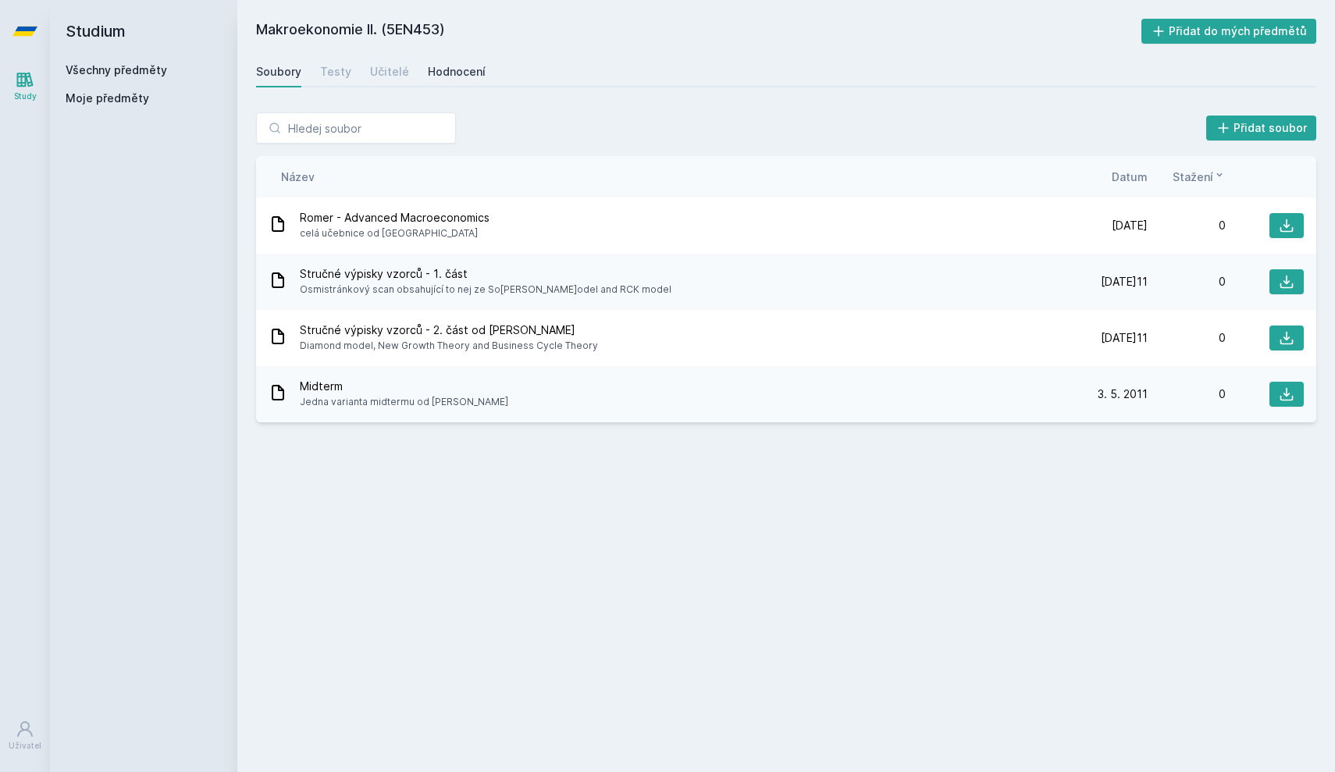
click at [428, 81] on link "Hodnocení" at bounding box center [457, 71] width 58 height 31
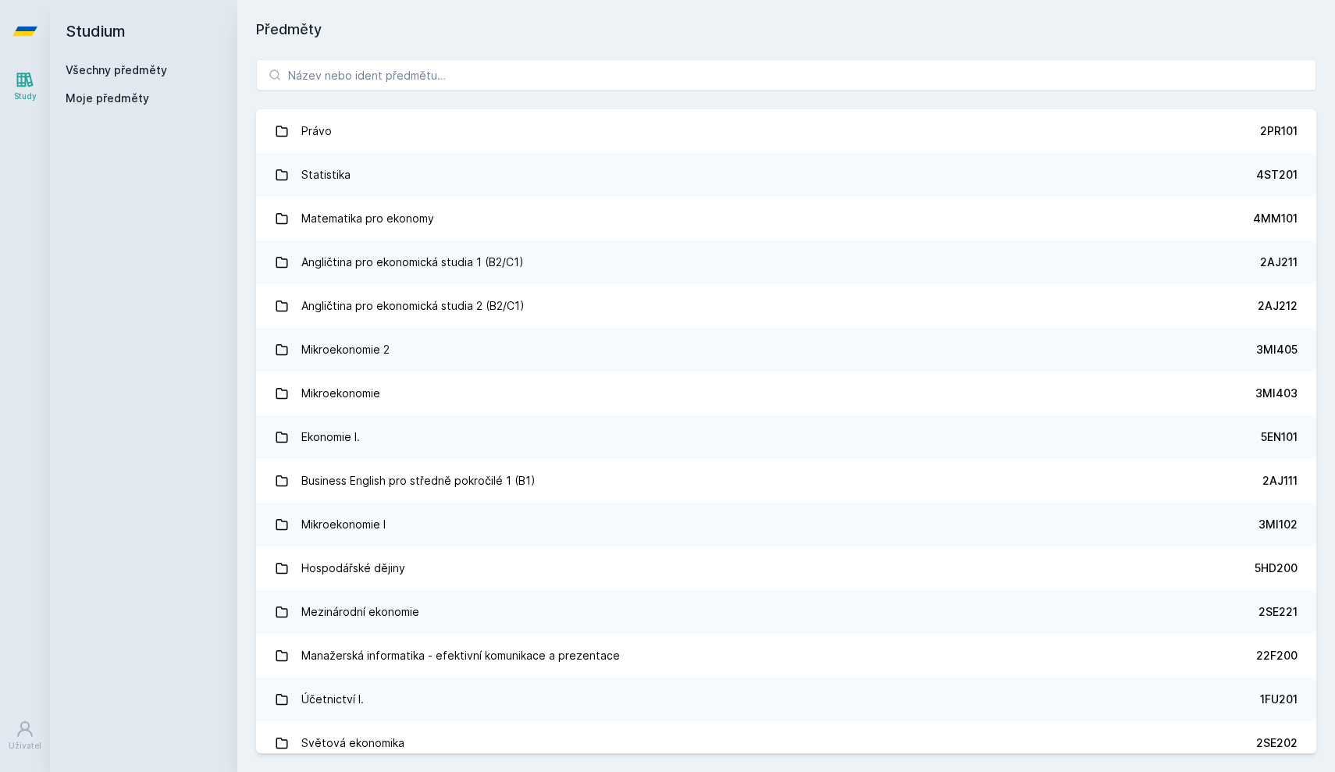
click at [386, 59] on div "Právo 2PR101 Statistika 4ST201 Matematika pro ekonomy 4MM101 Angličtina pro eko…" at bounding box center [786, 407] width 1098 height 732
click at [385, 62] on input "search" at bounding box center [786, 74] width 1060 height 31
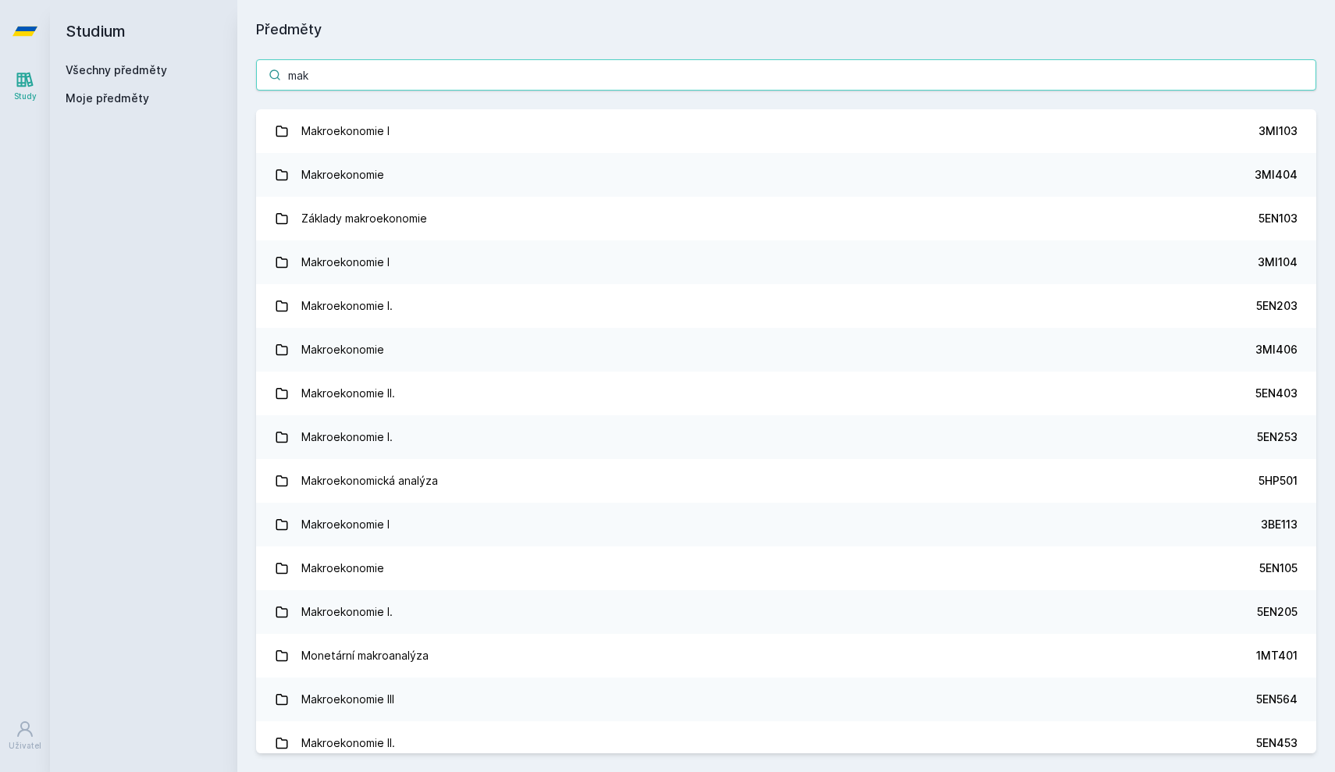
type input "makr"
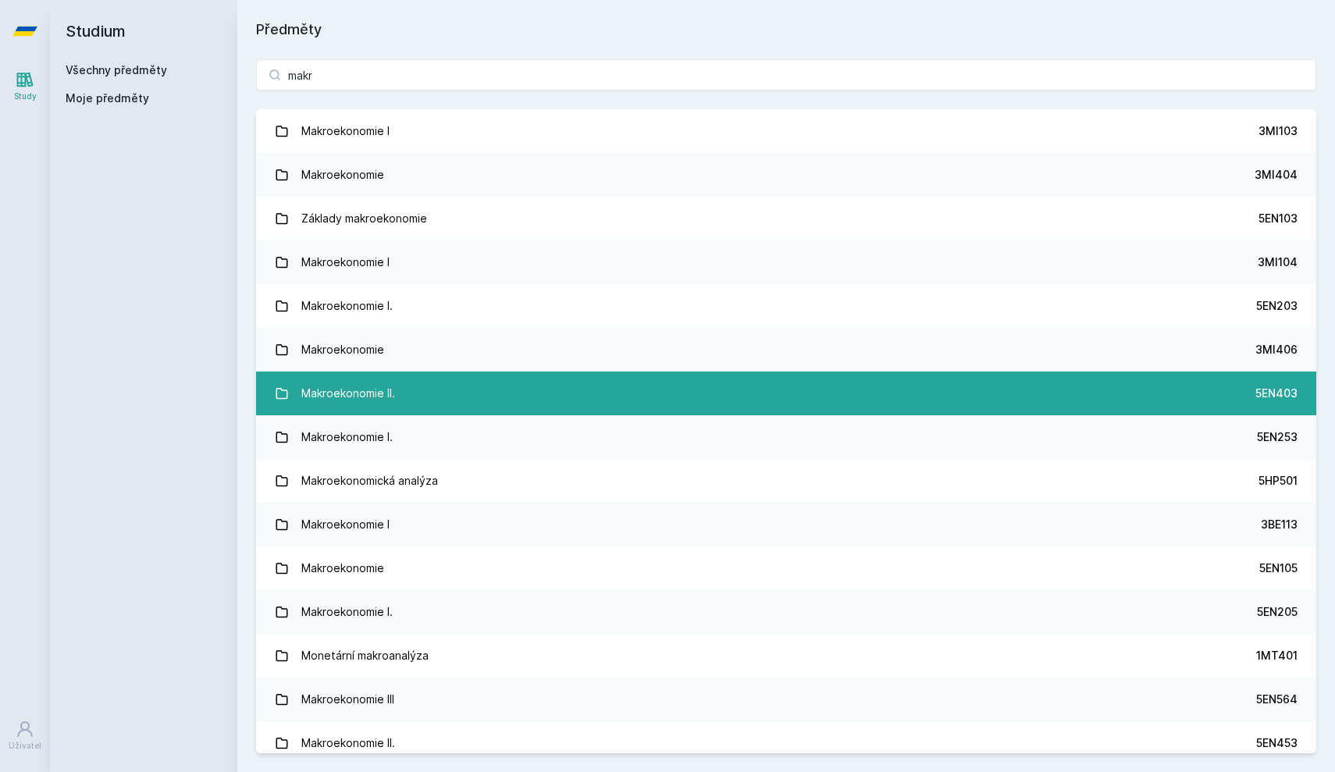
click at [415, 395] on link "Makroekonomie II. 5EN403" at bounding box center [786, 394] width 1060 height 44
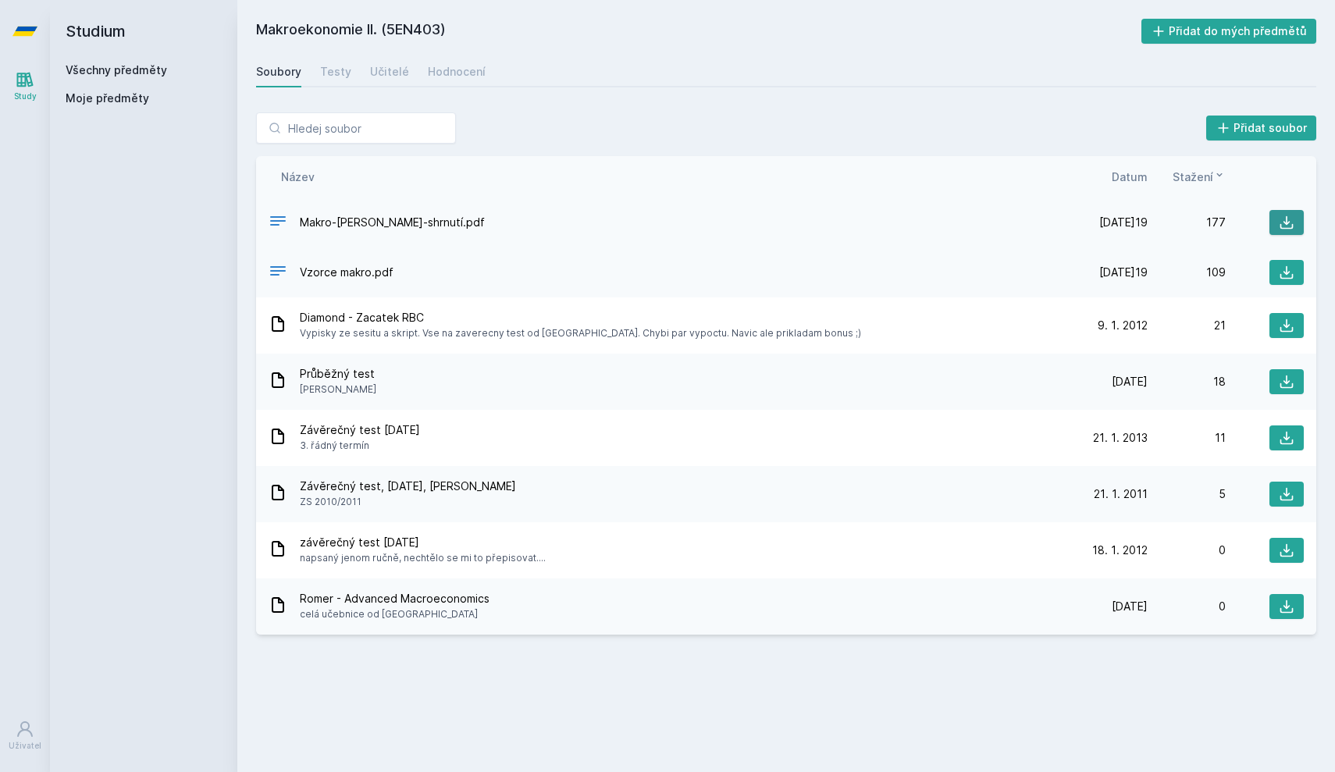
click at [1278, 220] on button at bounding box center [1287, 222] width 34 height 25
